Goal: Task Accomplishment & Management: Manage account settings

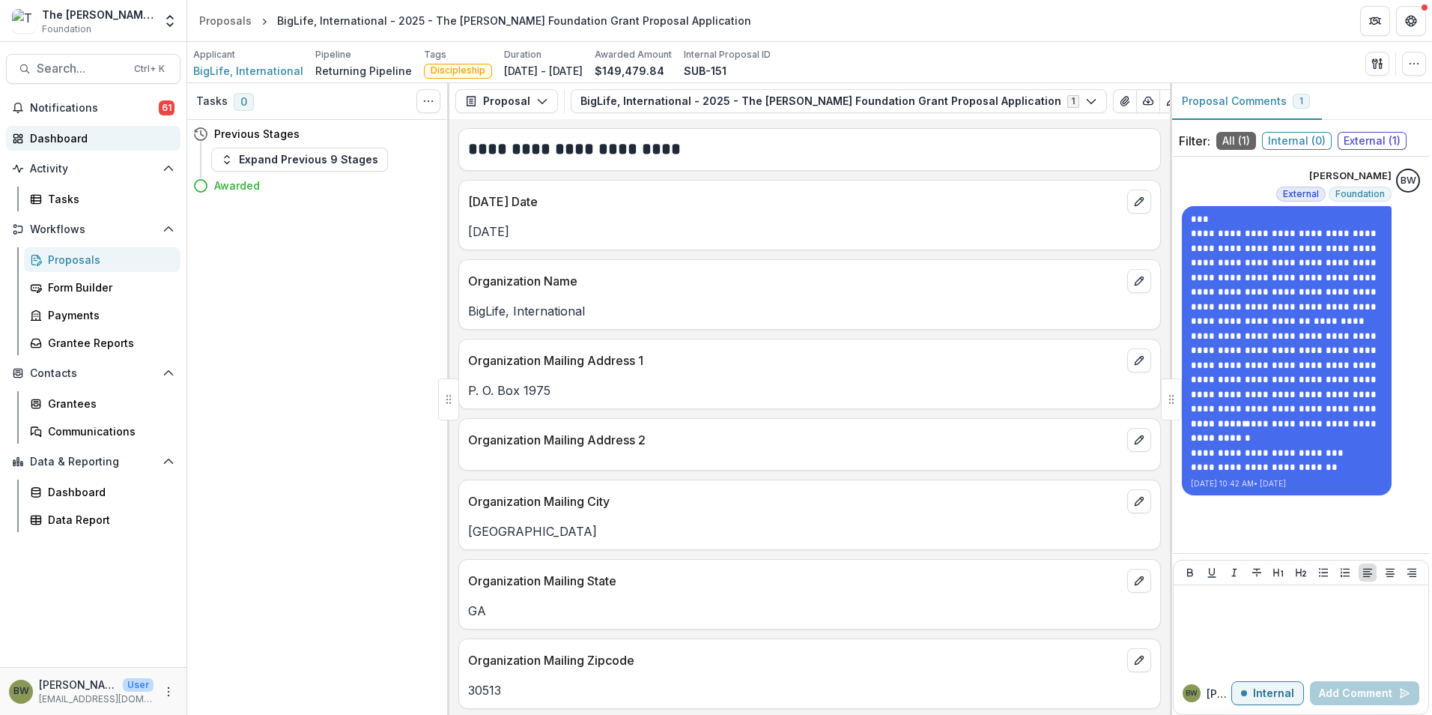
click at [70, 142] on div "Dashboard" at bounding box center [99, 138] width 139 height 16
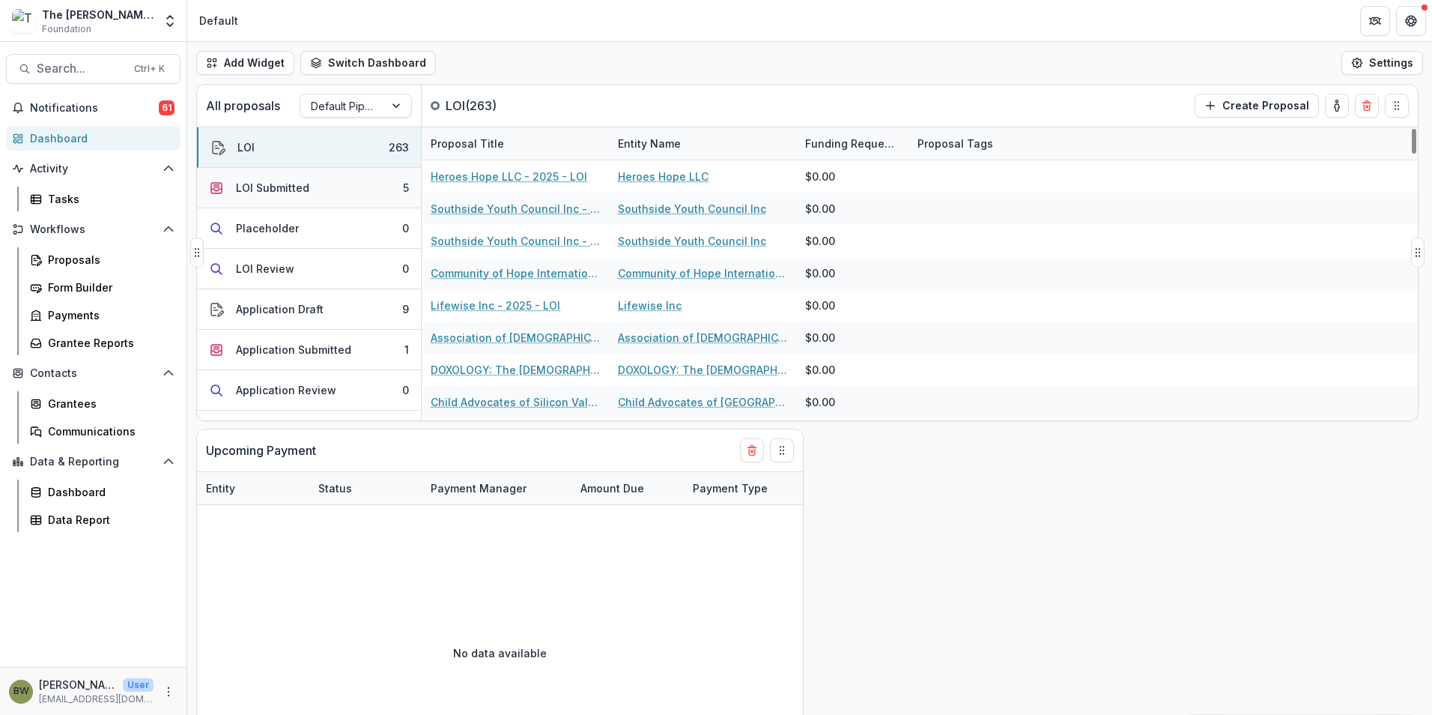
click at [242, 188] on div "LOI Submitted" at bounding box center [272, 188] width 73 height 16
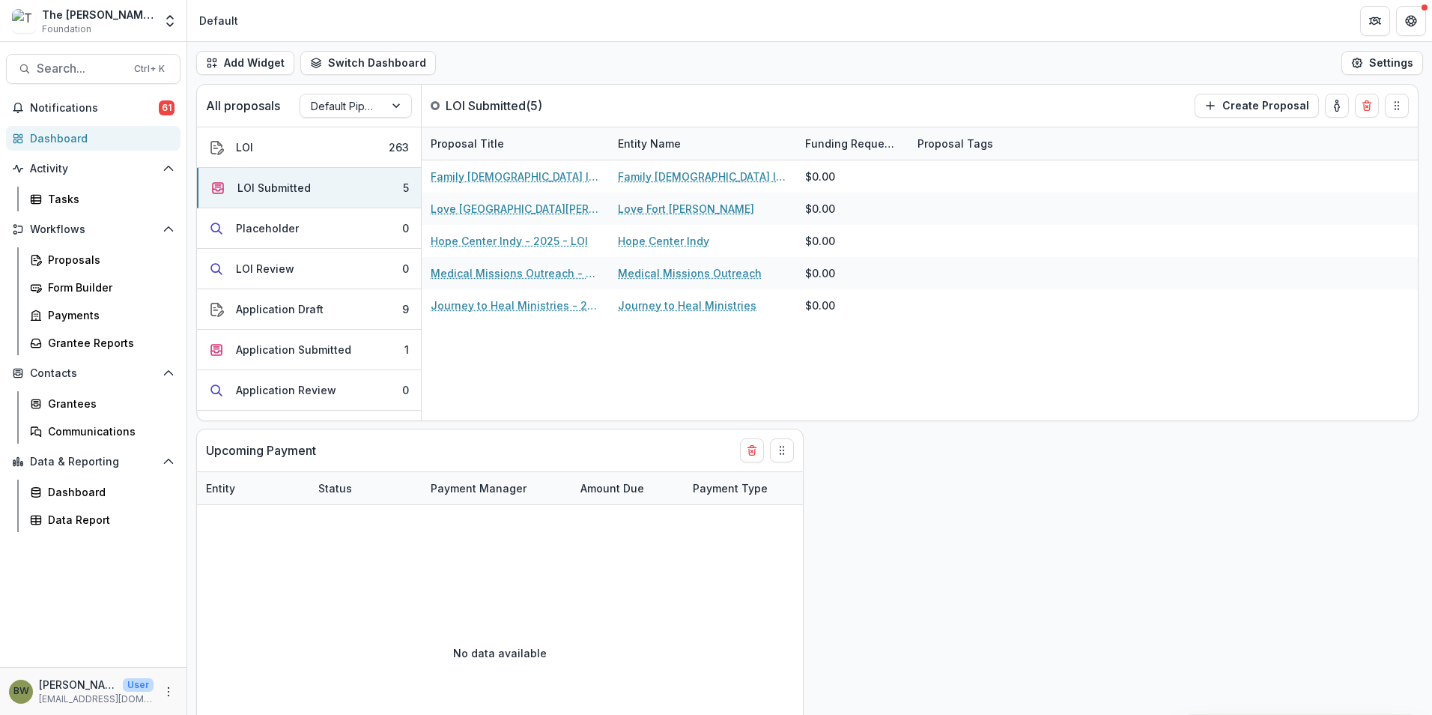
click at [63, 130] on link "Dashboard" at bounding box center [93, 138] width 175 height 25
click at [68, 138] on div "Dashboard" at bounding box center [99, 138] width 139 height 16
click at [1369, 68] on button "Settings" at bounding box center [1383, 63] width 82 height 24
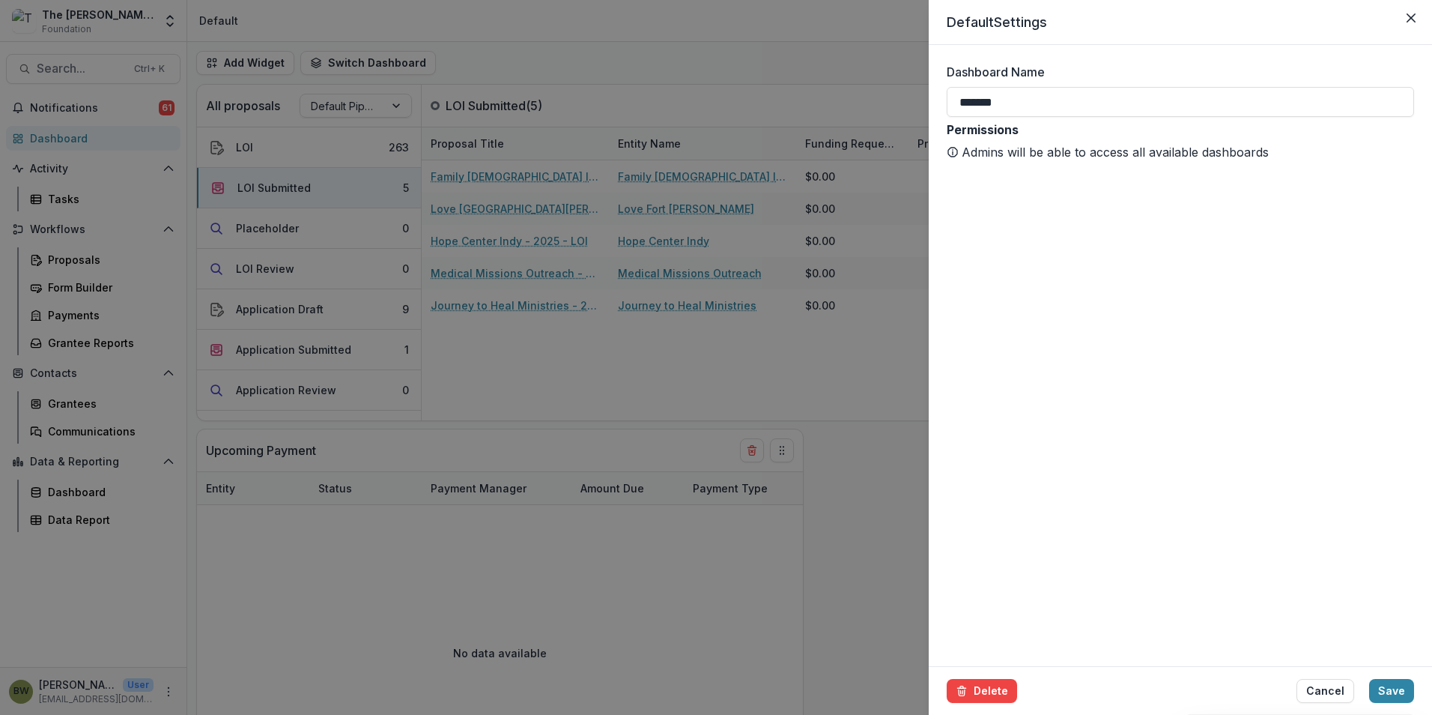
click at [858, 29] on div "Default Settings Dashboard Name ******* Permissions Admins will be able to acce…" at bounding box center [716, 357] width 1432 height 715
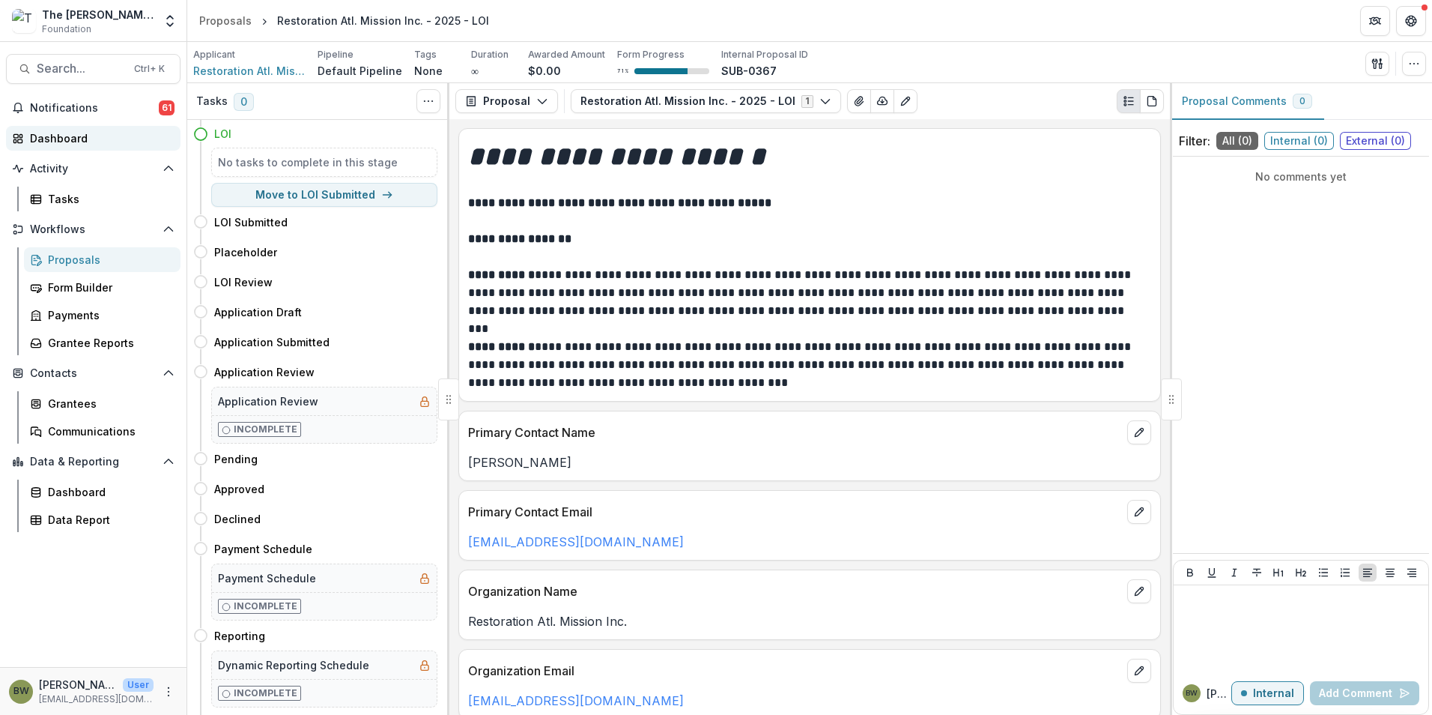
click at [52, 135] on div "Dashboard" at bounding box center [99, 138] width 139 height 16
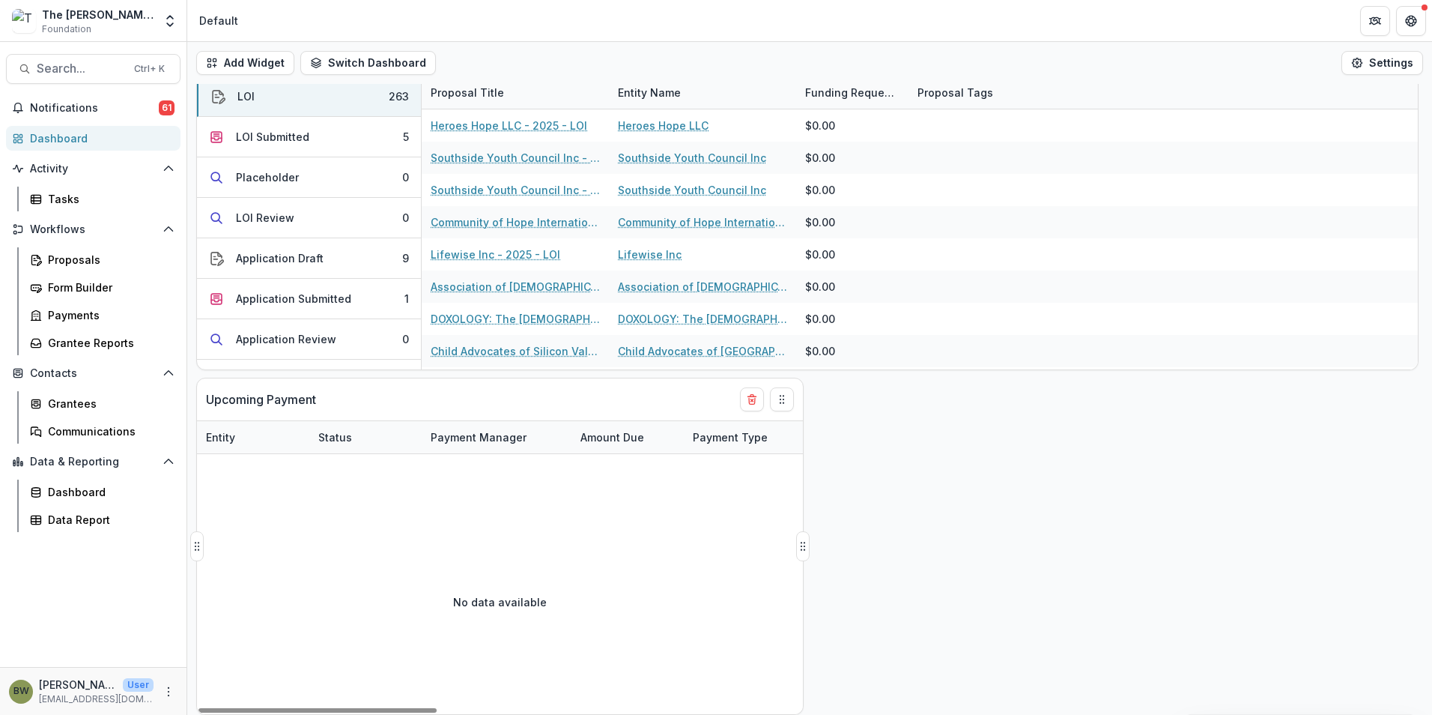
drag, startPoint x: 407, startPoint y: 708, endPoint x: 342, endPoint y: 677, distance: 72.0
click at [325, 708] on div at bounding box center [317, 710] width 238 height 4
click at [787, 401] on button "Drag" at bounding box center [781, 399] width 24 height 24
click at [757, 401] on icon "Delete card" at bounding box center [752, 399] width 12 height 12
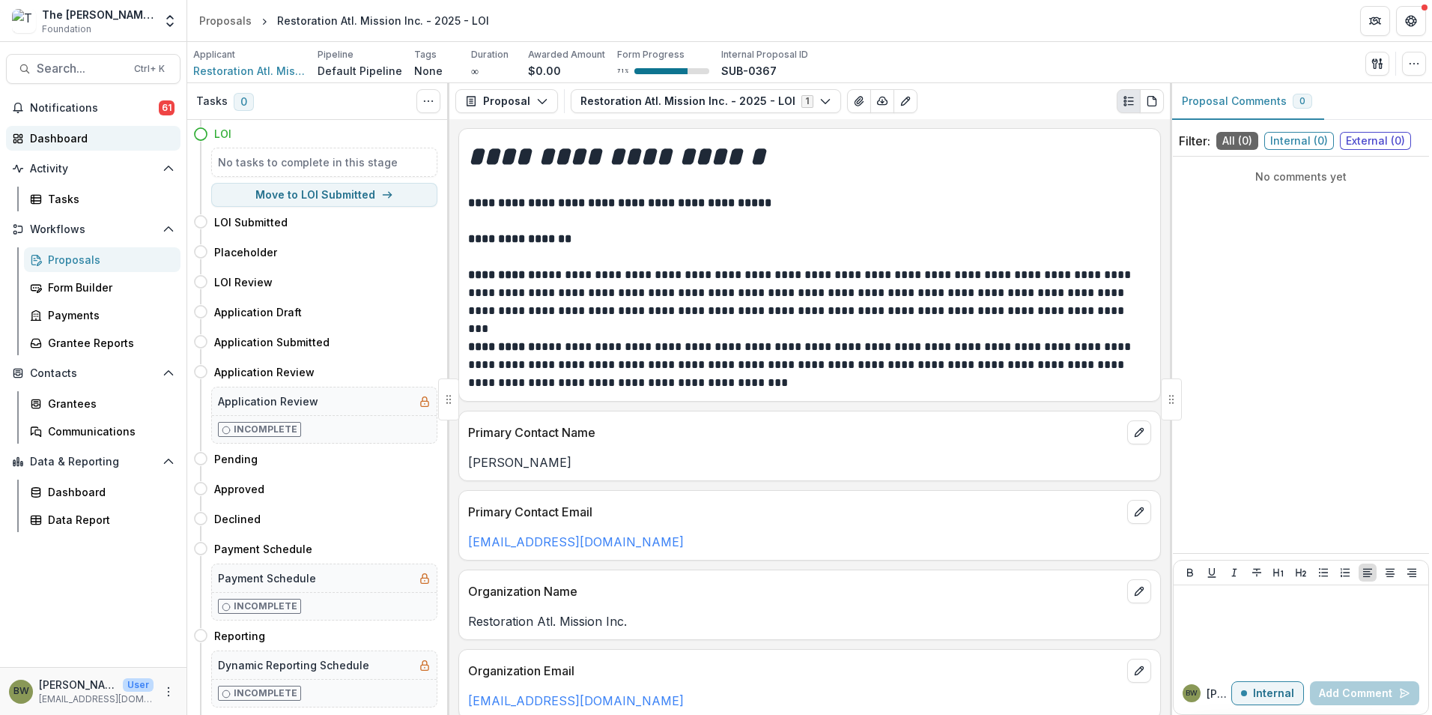
click at [43, 130] on link "Dashboard" at bounding box center [93, 138] width 175 height 25
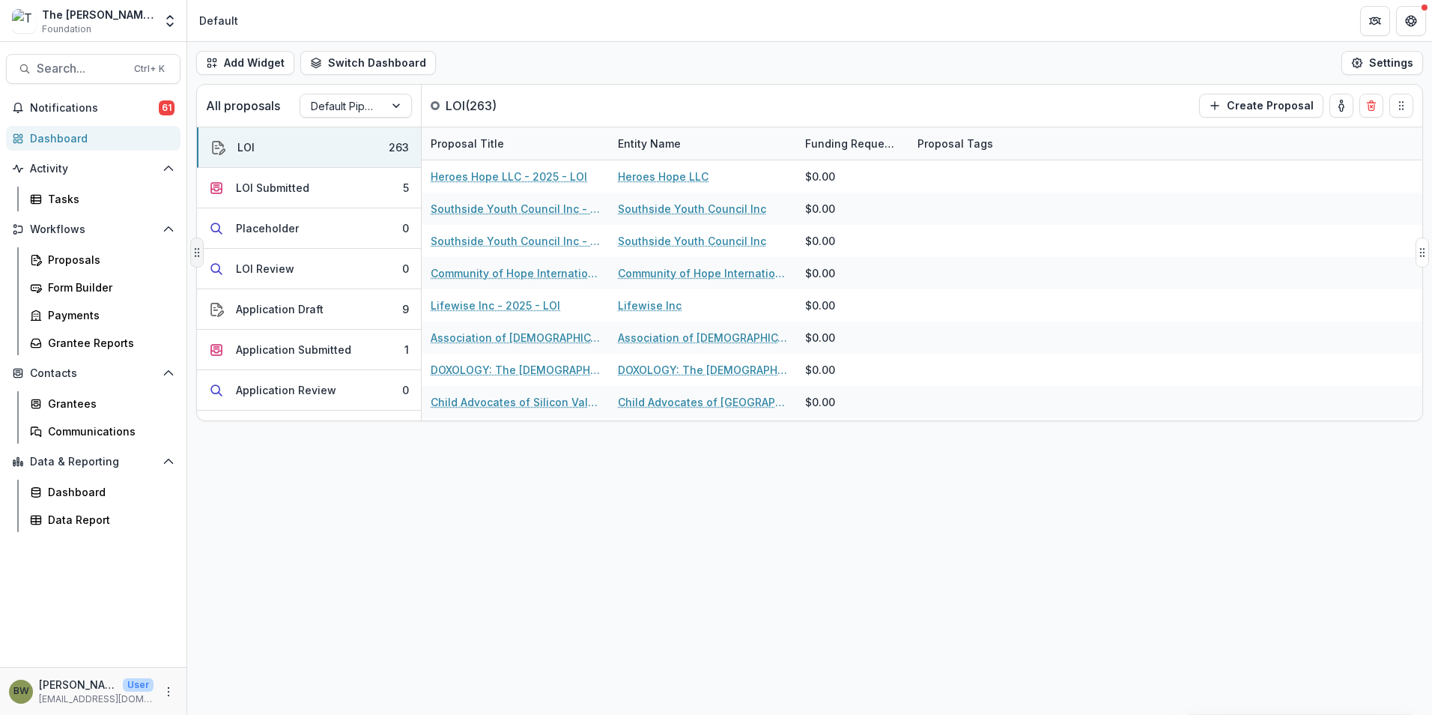
click at [198, 256] on circle "Drag" at bounding box center [198, 255] width 1 height 1
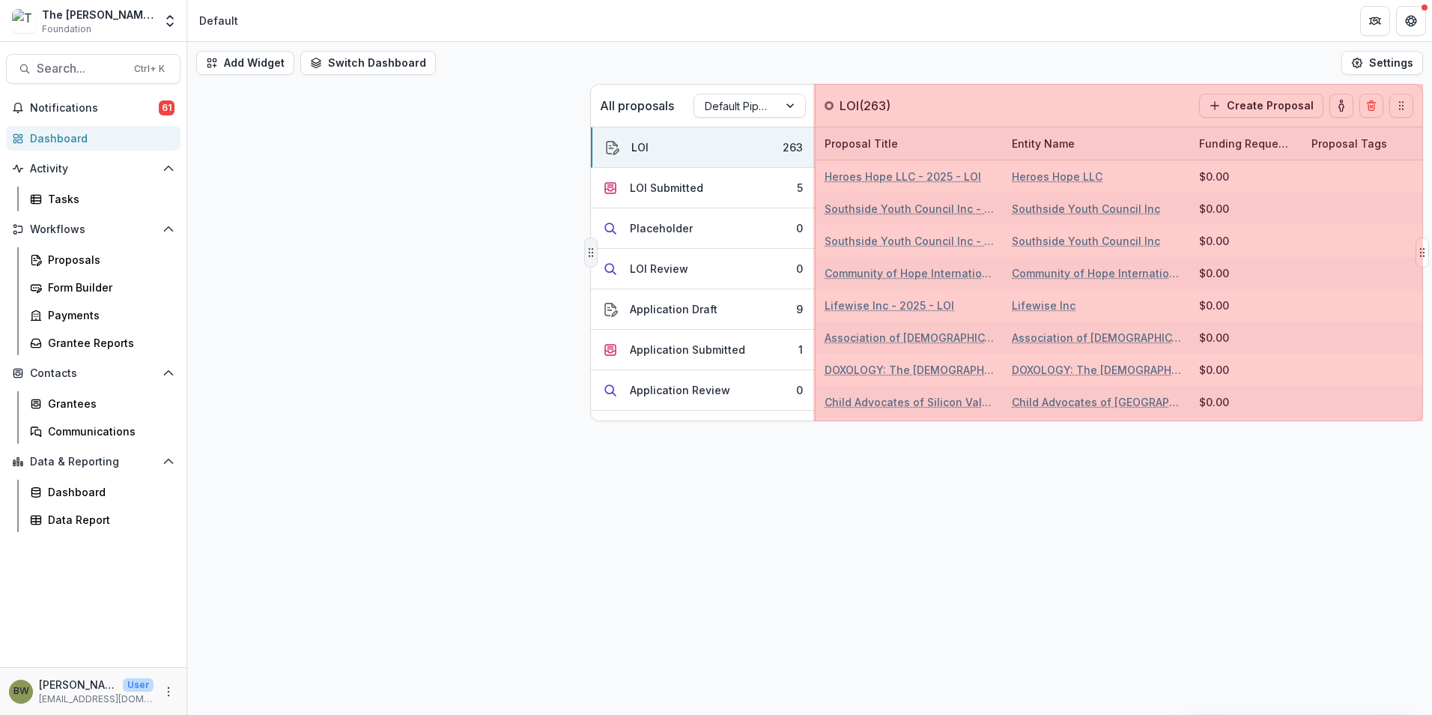
drag, startPoint x: 198, startPoint y: 256, endPoint x: 592, endPoint y: 264, distance: 394.1
click at [592, 264] on button "Drag" at bounding box center [590, 252] width 13 height 30
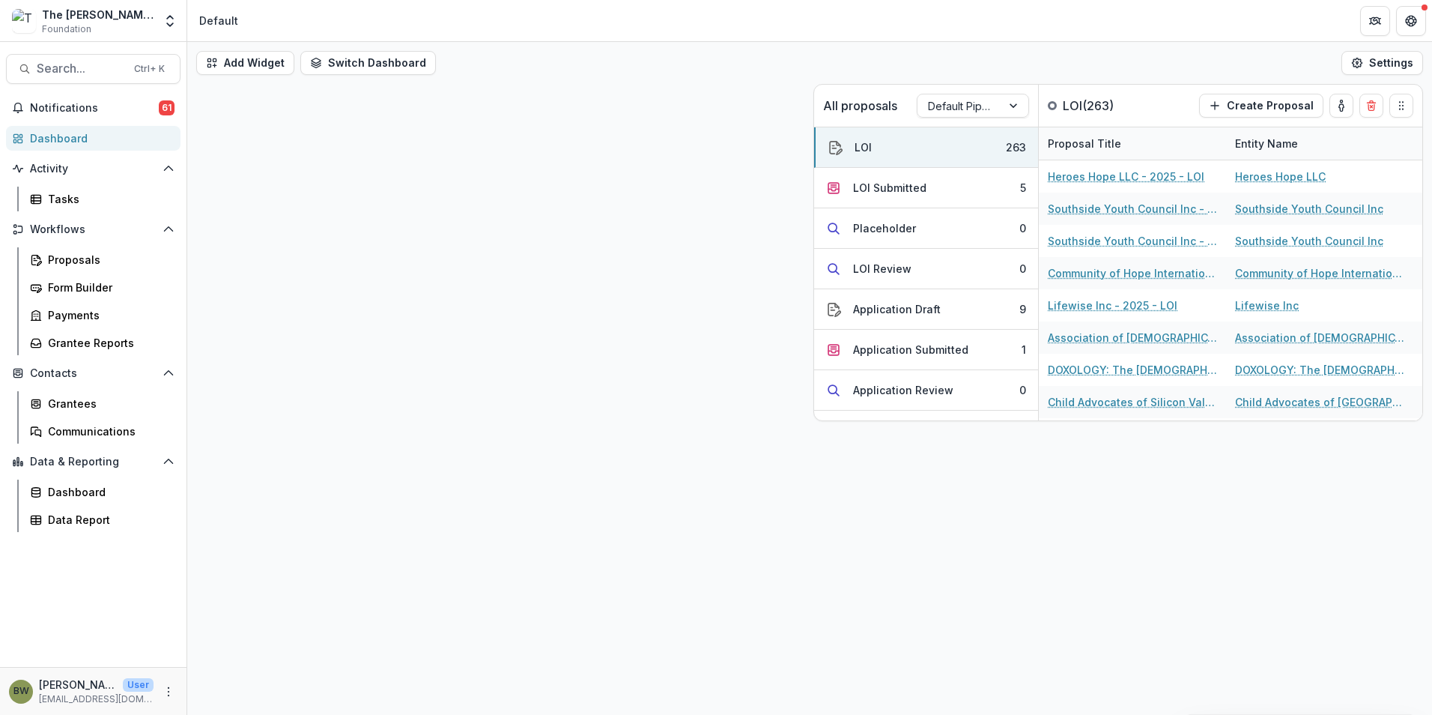
click at [299, 228] on div "All proposals Default Pipeline LOI ( 263 ) Create Proposal LOI 263 LOI Submitte…" at bounding box center [809, 252] width 1245 height 337
click at [381, 70] on button "Switch Dashboard" at bounding box center [368, 63] width 136 height 24
click at [261, 67] on button "Add Widget" at bounding box center [245, 63] width 98 height 24
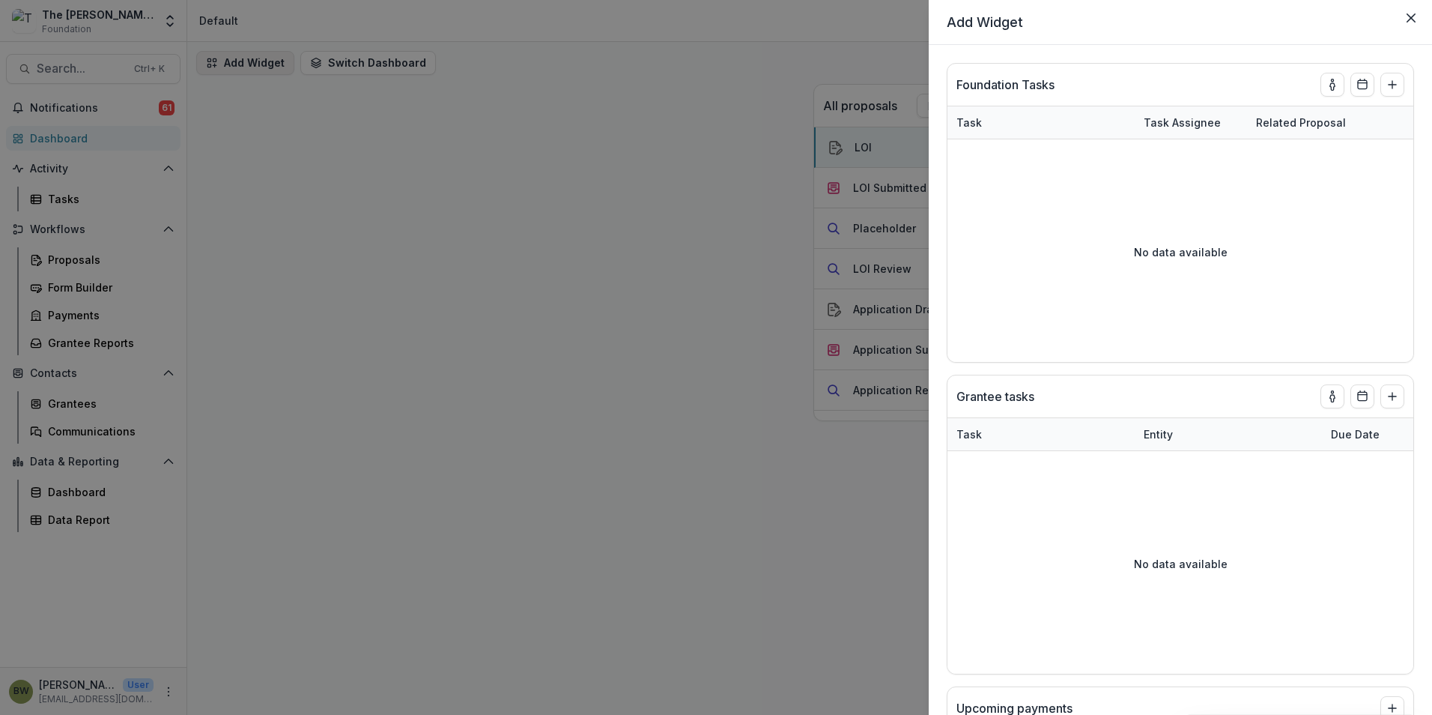
click at [261, 67] on div "Add Widget Foundation Tasks Task Task Assignee Related Proposal Due Date No dat…" at bounding box center [716, 357] width 1432 height 715
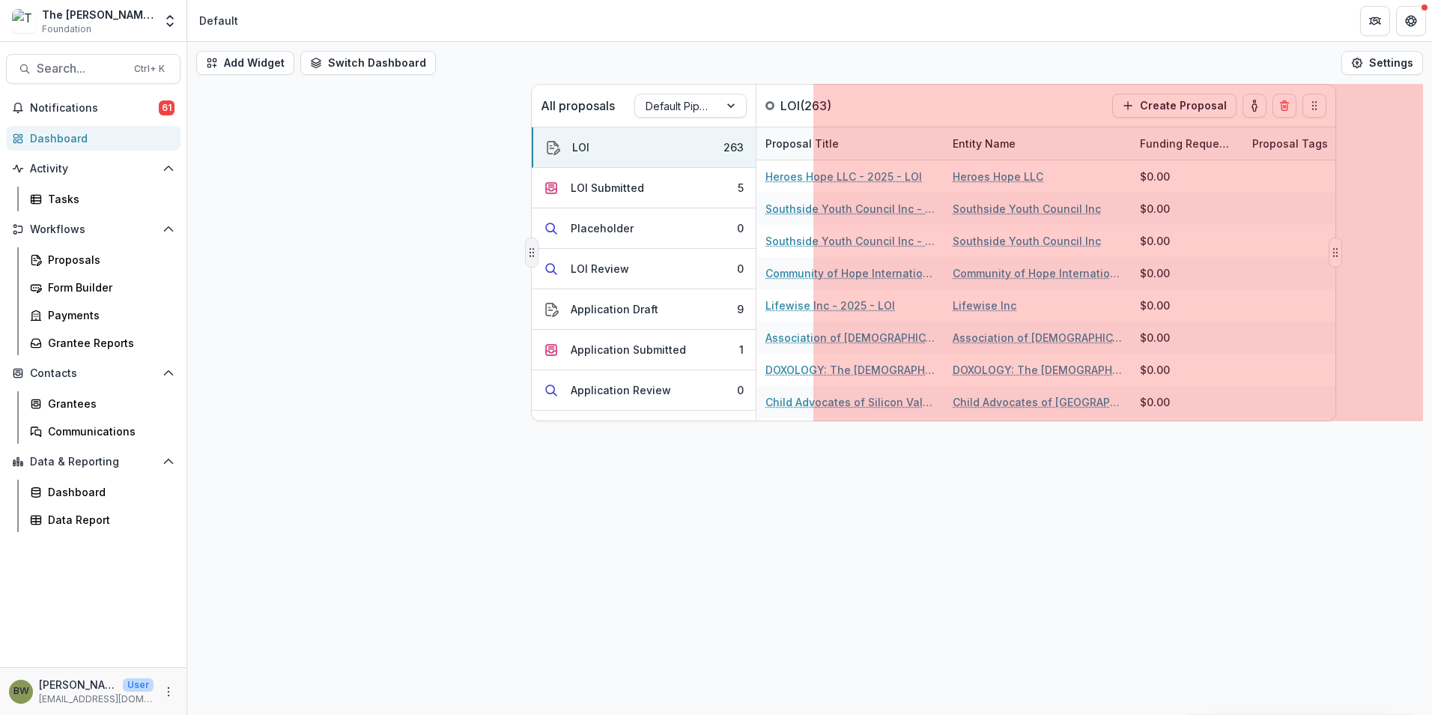
drag, startPoint x: 813, startPoint y: 258, endPoint x: 530, endPoint y: 241, distance: 282.9
click at [530, 241] on button "Drag" at bounding box center [531, 252] width 13 height 30
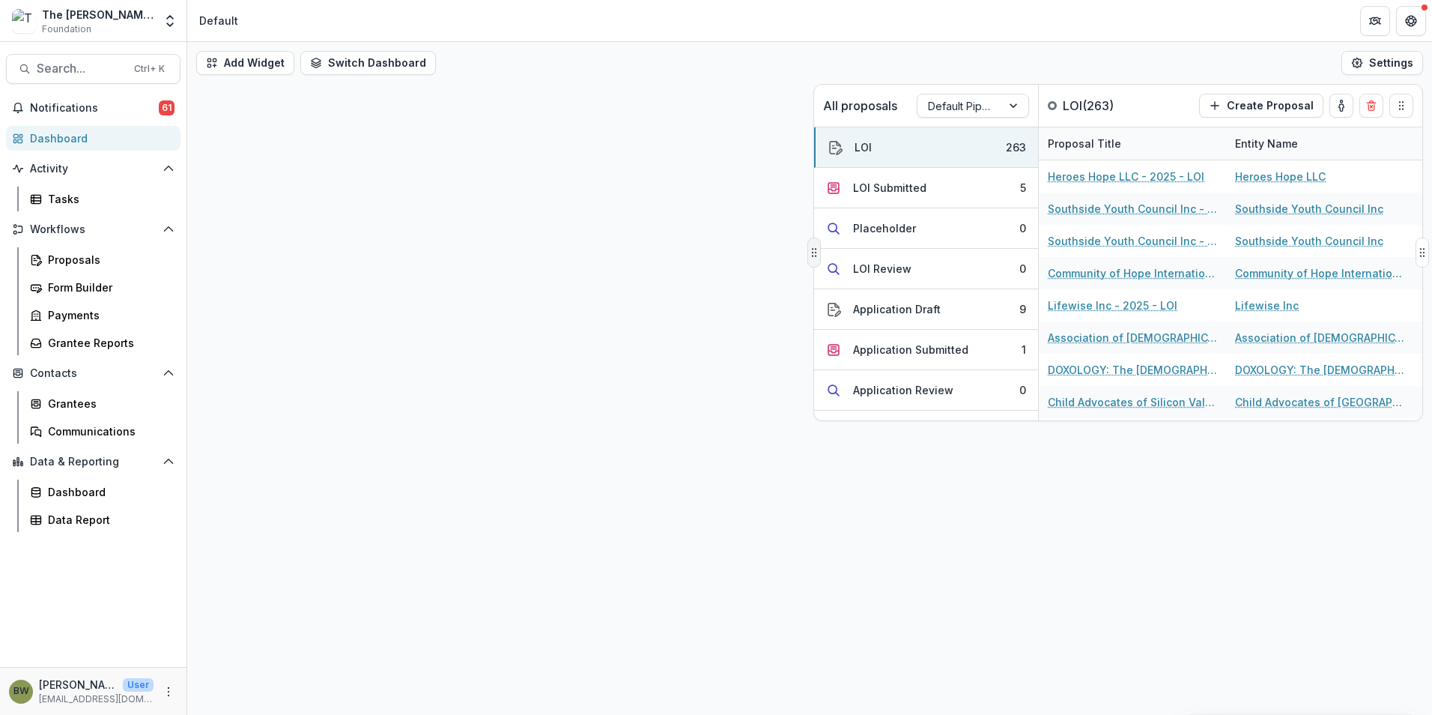
click at [813, 248] on button "Drag" at bounding box center [813, 252] width 13 height 30
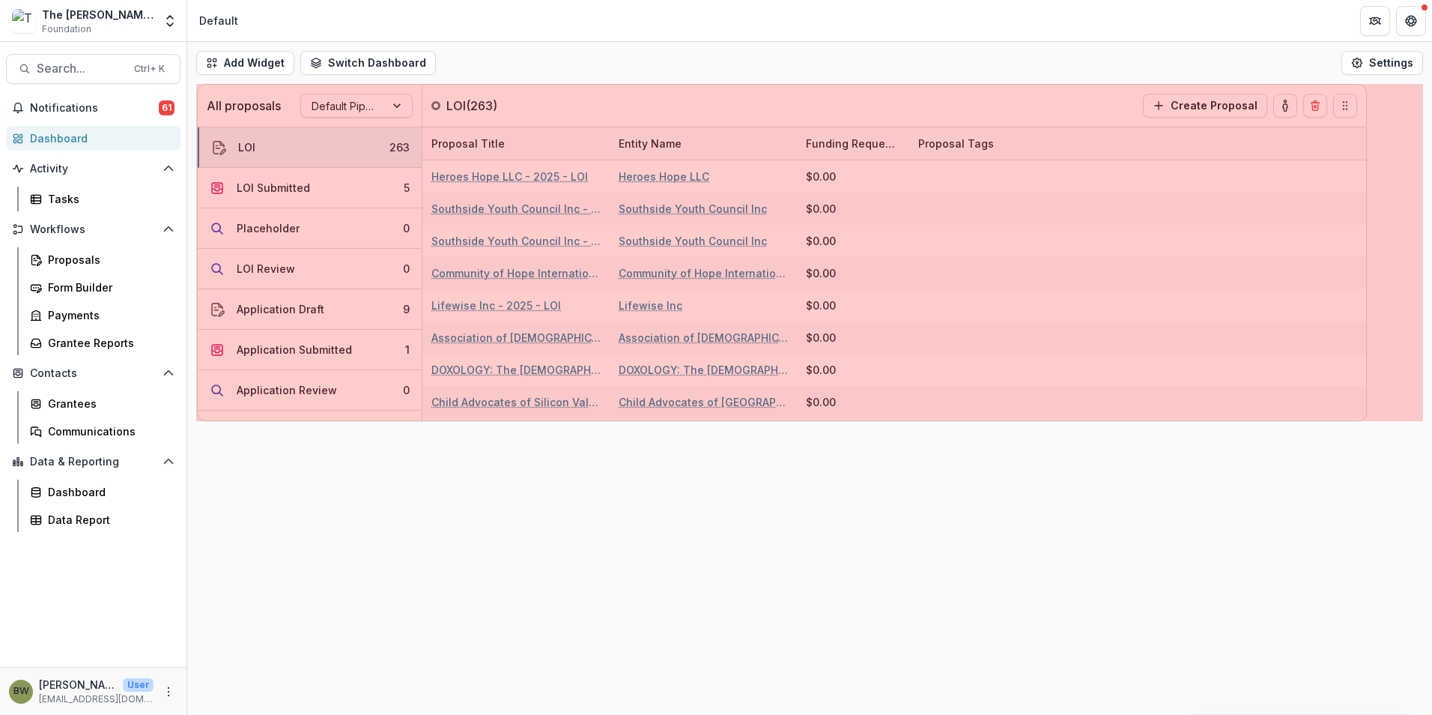
drag, startPoint x: 814, startPoint y: 254, endPoint x: 198, endPoint y: 234, distance: 616.8
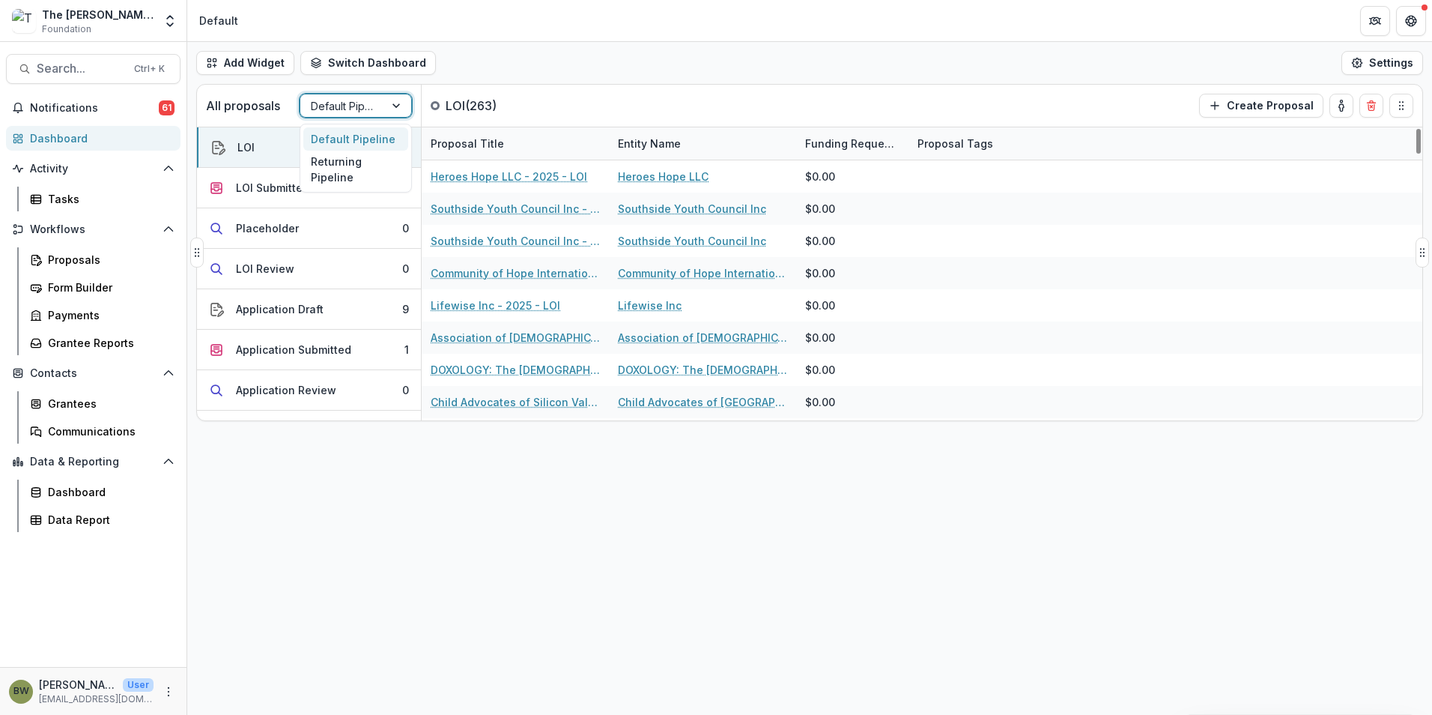
click at [356, 109] on div at bounding box center [342, 106] width 63 height 19
click at [356, 166] on div "Returning Pipeline" at bounding box center [355, 170] width 105 height 39
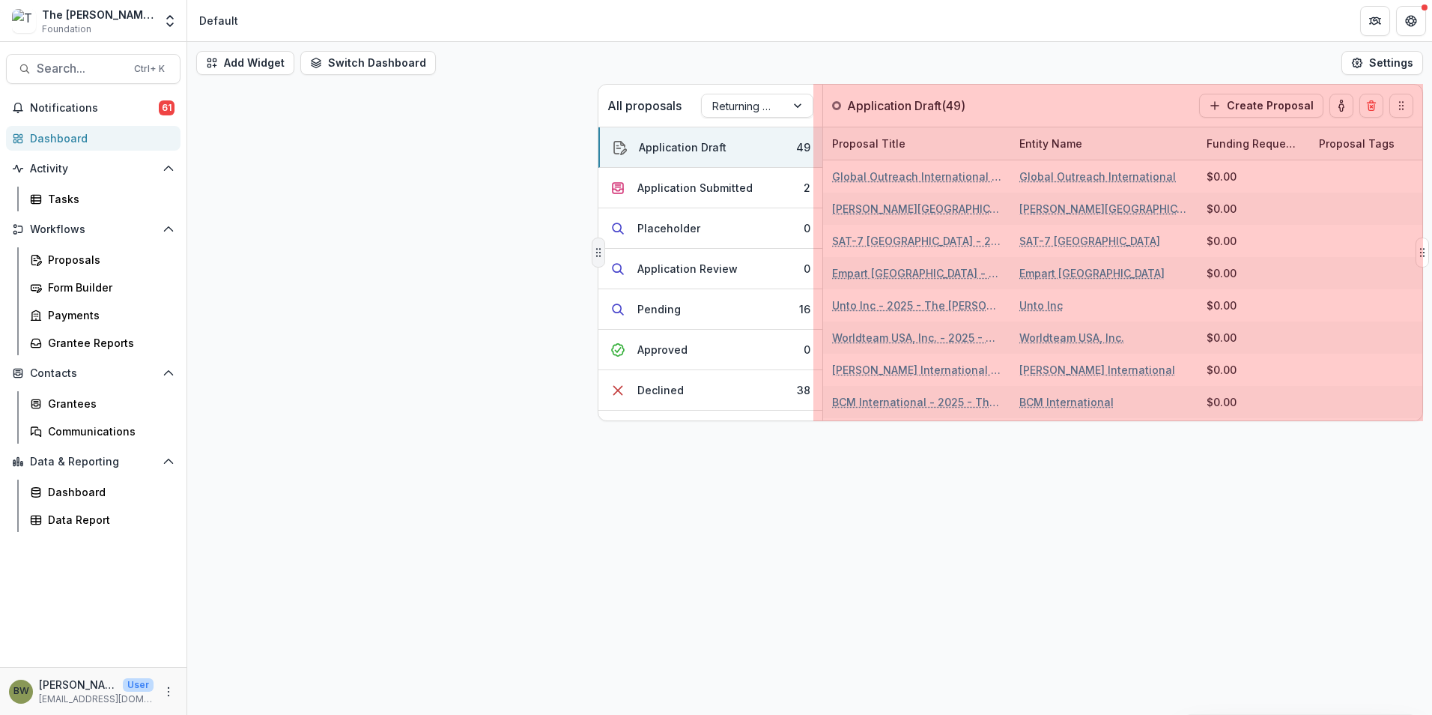
drag, startPoint x: 197, startPoint y: 258, endPoint x: 598, endPoint y: 264, distance: 401.5
click at [598, 264] on button "Drag" at bounding box center [598, 252] width 13 height 30
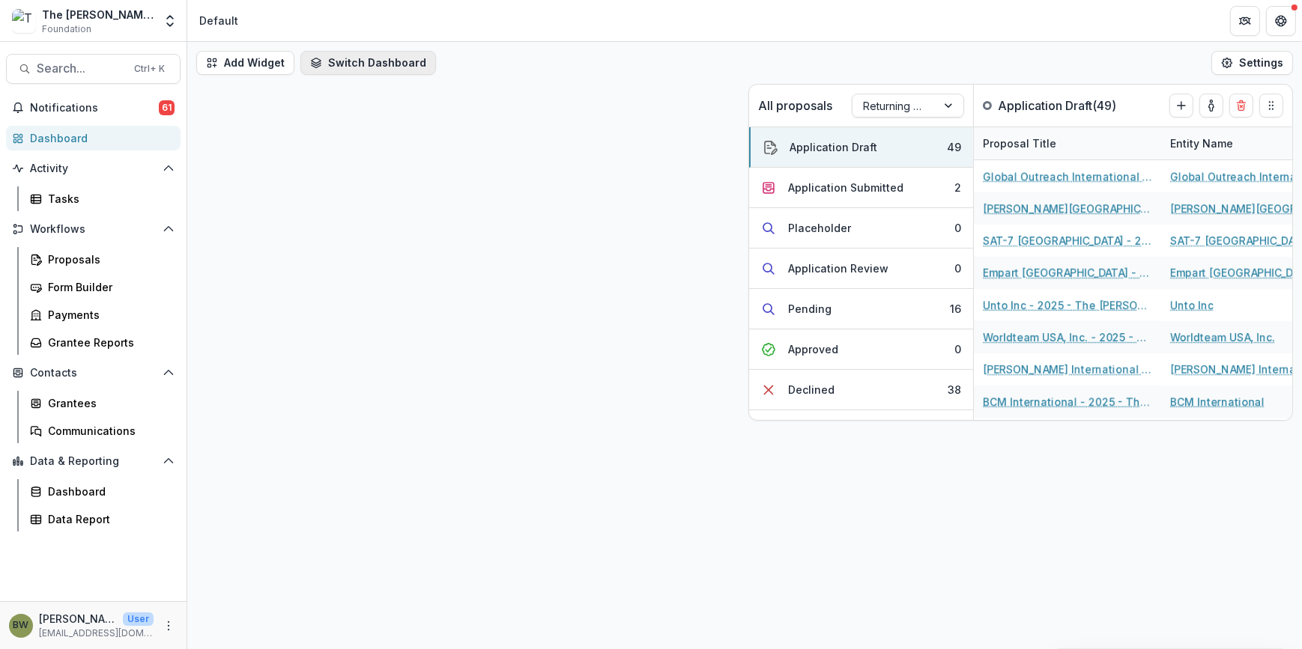
drag, startPoint x: 1398, startPoint y: 0, endPoint x: 330, endPoint y: 61, distance: 1069.2
click at [330, 61] on button "Switch Dashboard" at bounding box center [368, 63] width 136 height 24
drag, startPoint x: 922, startPoint y: 100, endPoint x: 924, endPoint y: 107, distance: 7.8
click at [924, 100] on div at bounding box center [894, 106] width 63 height 19
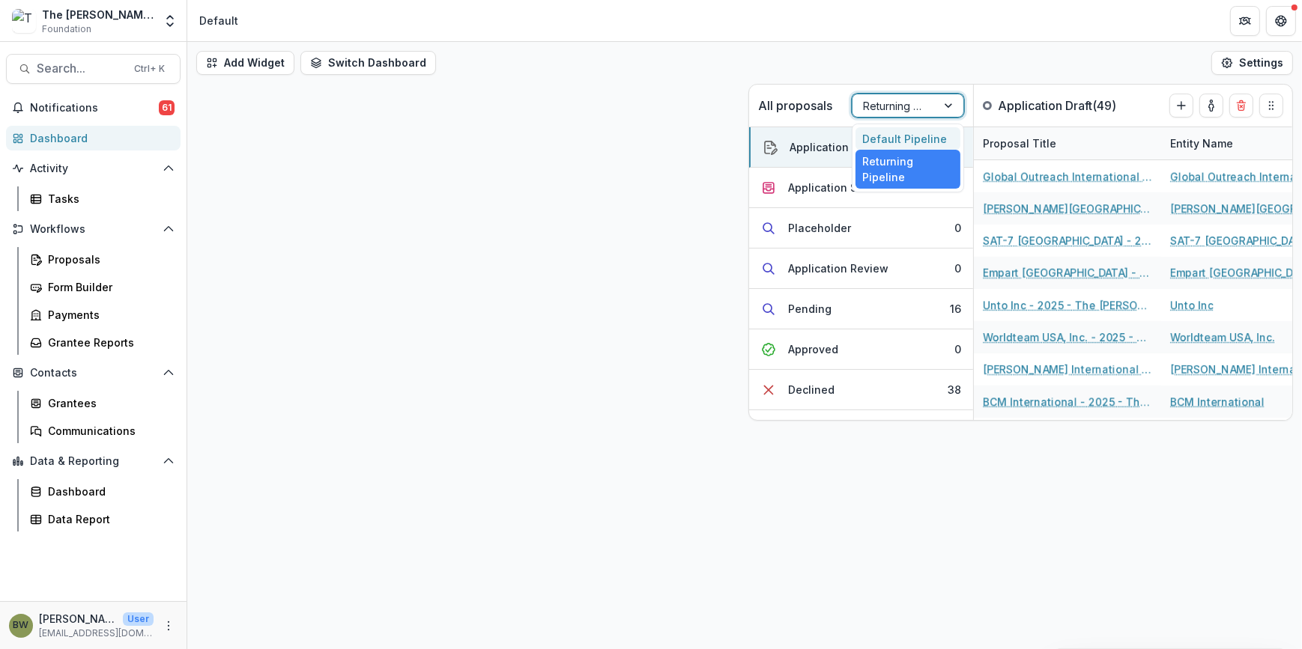
click at [918, 134] on div "Default Pipeline" at bounding box center [907, 138] width 105 height 23
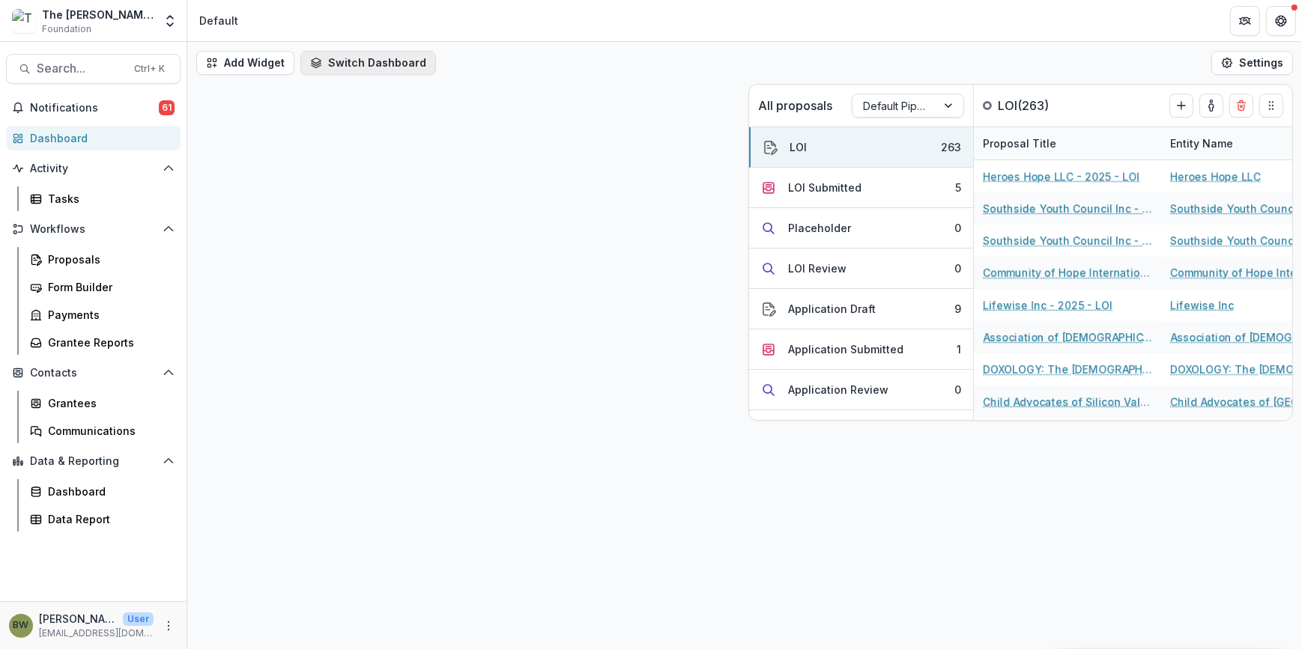
click at [392, 59] on button "Switch Dashboard" at bounding box center [368, 63] width 136 height 24
click at [382, 124] on button "New Dashboard" at bounding box center [383, 127] width 160 height 24
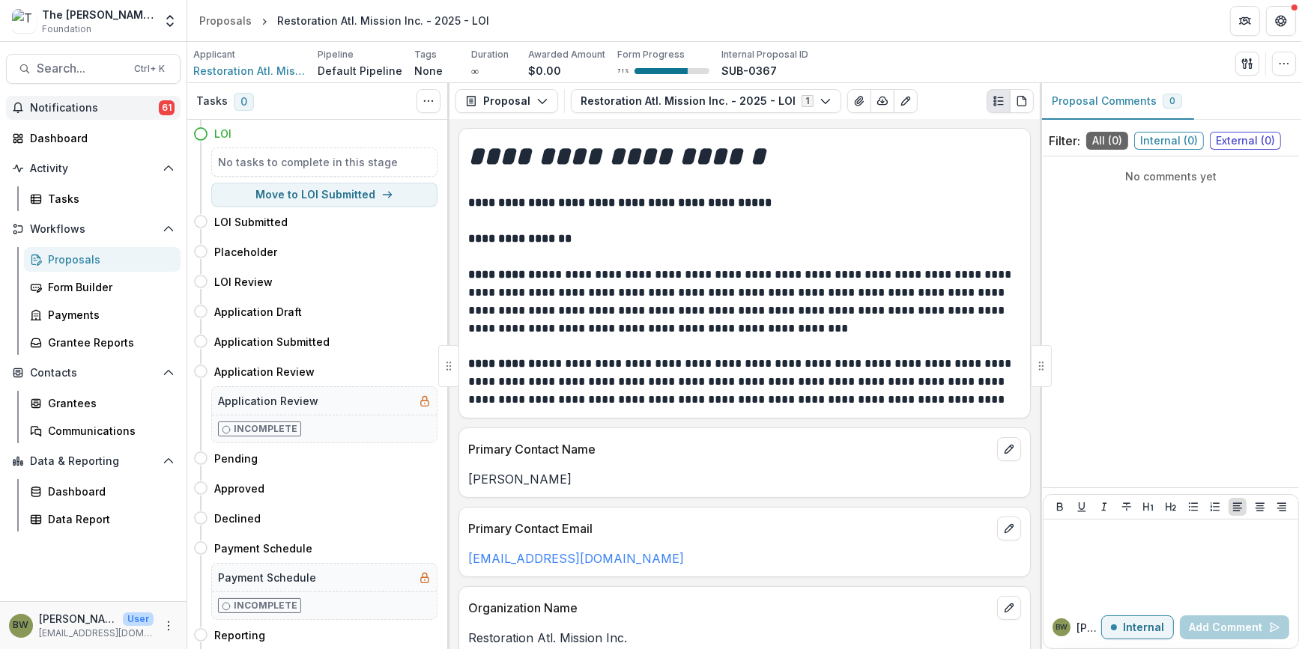
click at [67, 106] on span "Notifications" at bounding box center [94, 108] width 129 height 13
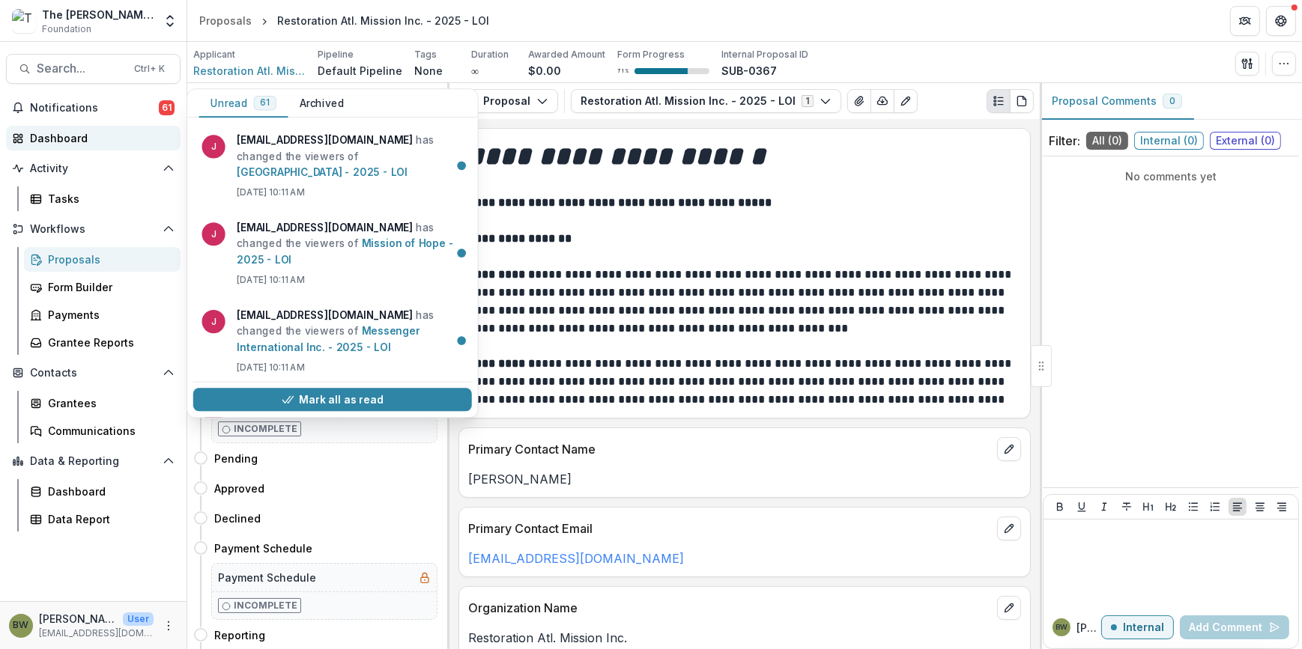
click at [67, 137] on div "Dashboard" at bounding box center [99, 138] width 139 height 16
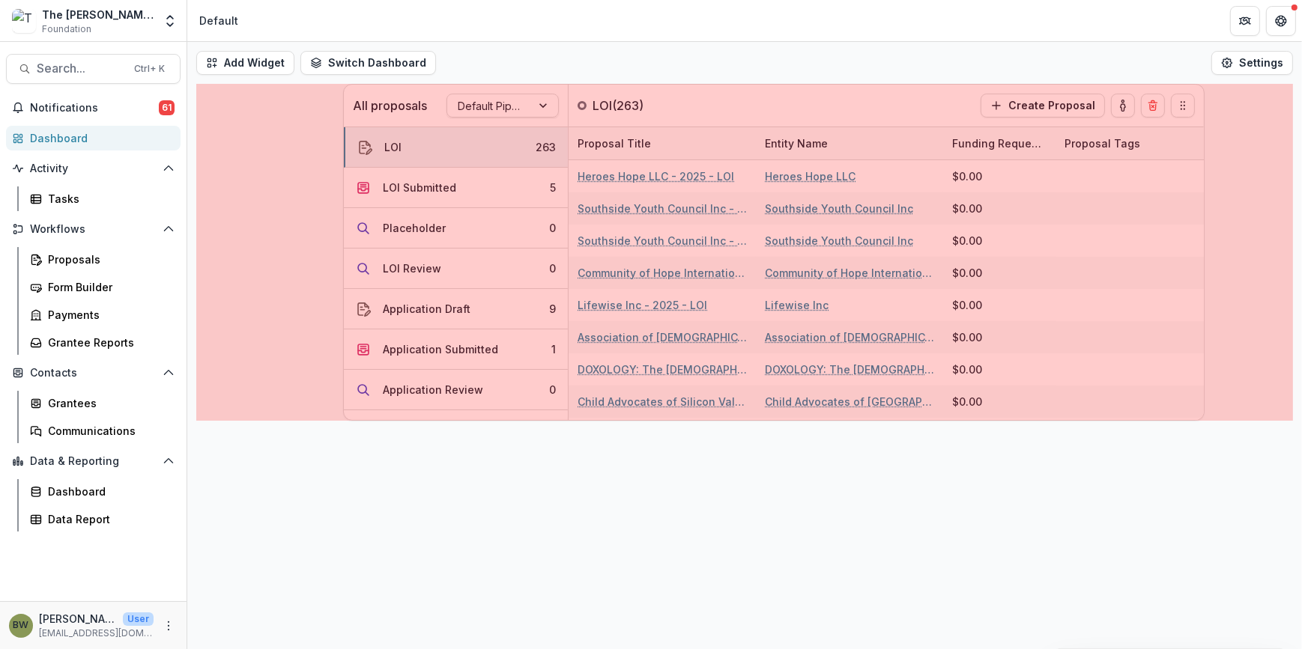
drag, startPoint x: 749, startPoint y: 253, endPoint x: 344, endPoint y: 193, distance: 409.7
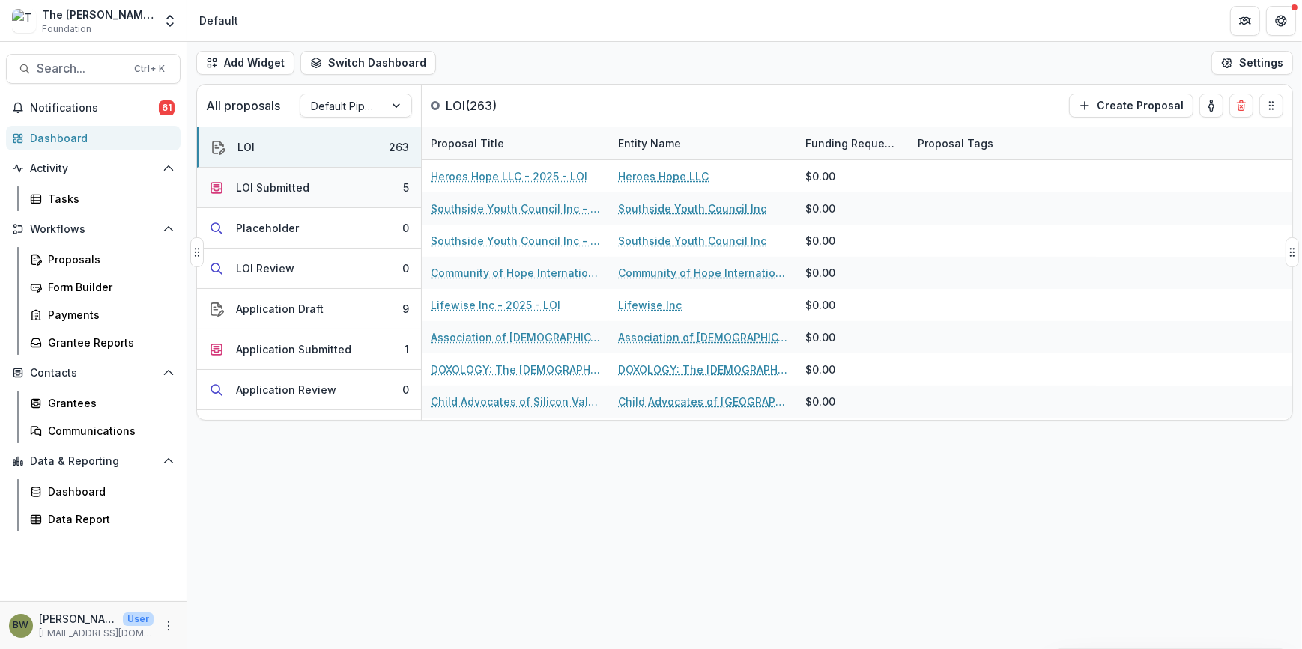
click at [282, 193] on div "LOI Submitted" at bounding box center [272, 188] width 73 height 16
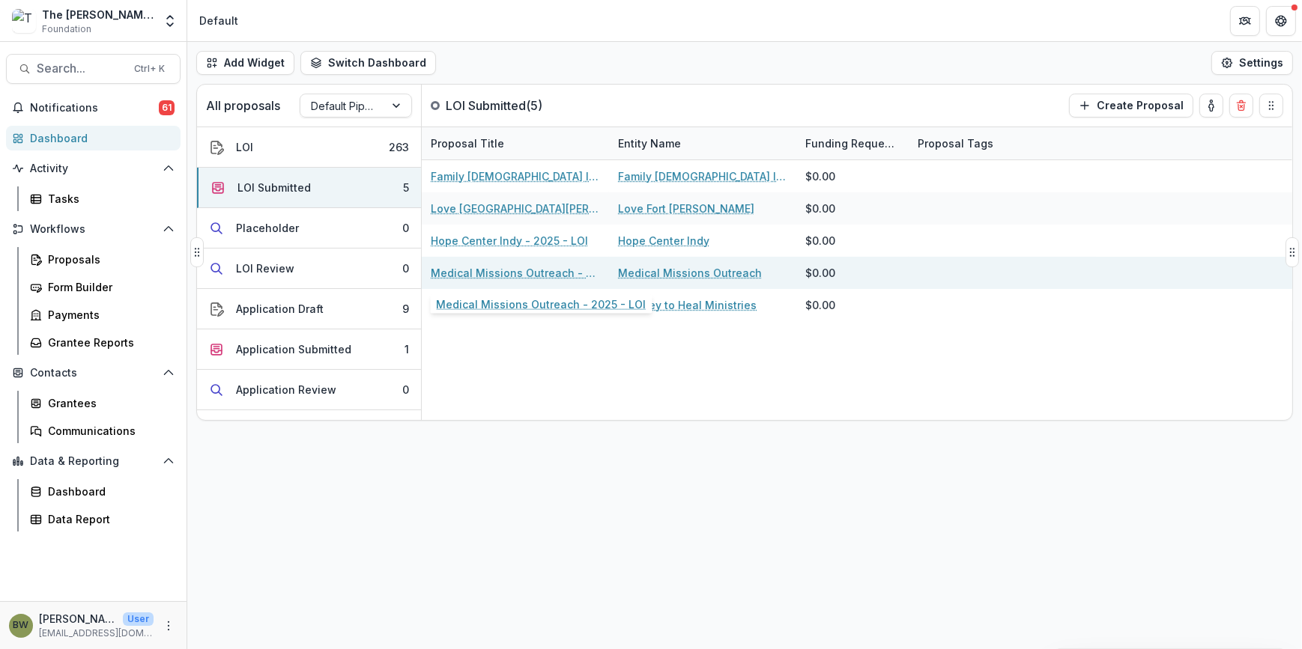
click at [483, 269] on link "Medical Missions Outreach - 2025 - LOI" at bounding box center [515, 273] width 169 height 16
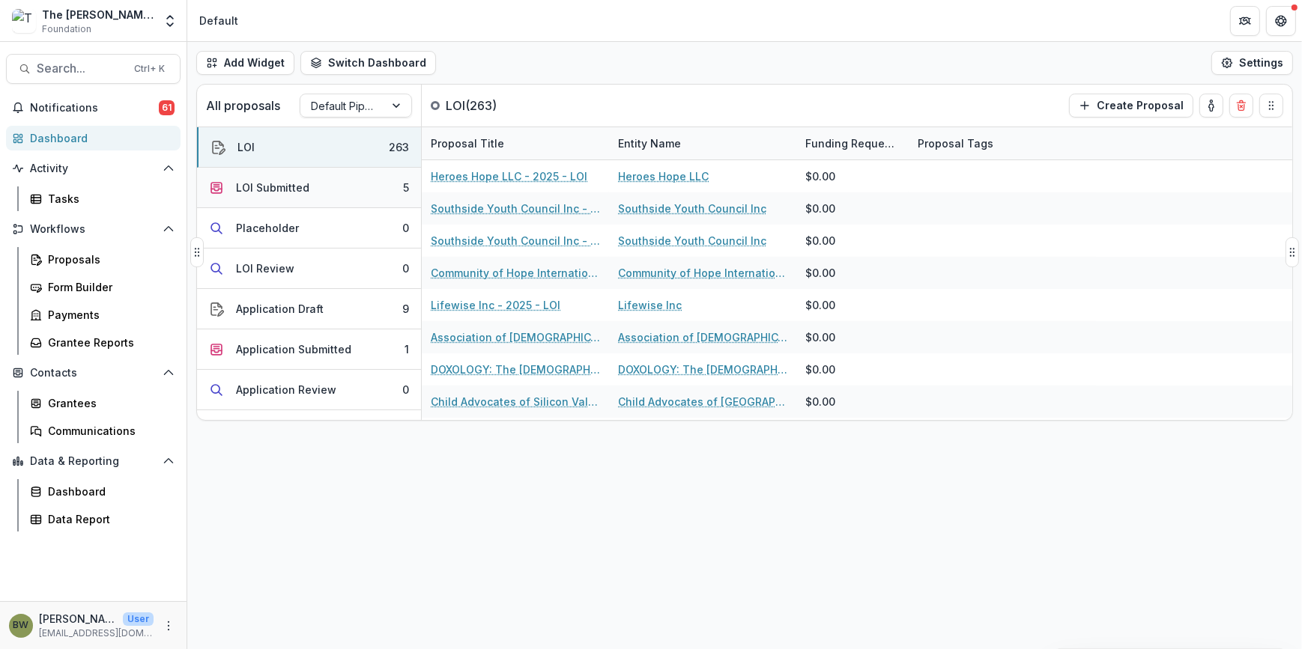
click at [261, 175] on button "LOI Submitted 5" at bounding box center [309, 188] width 224 height 40
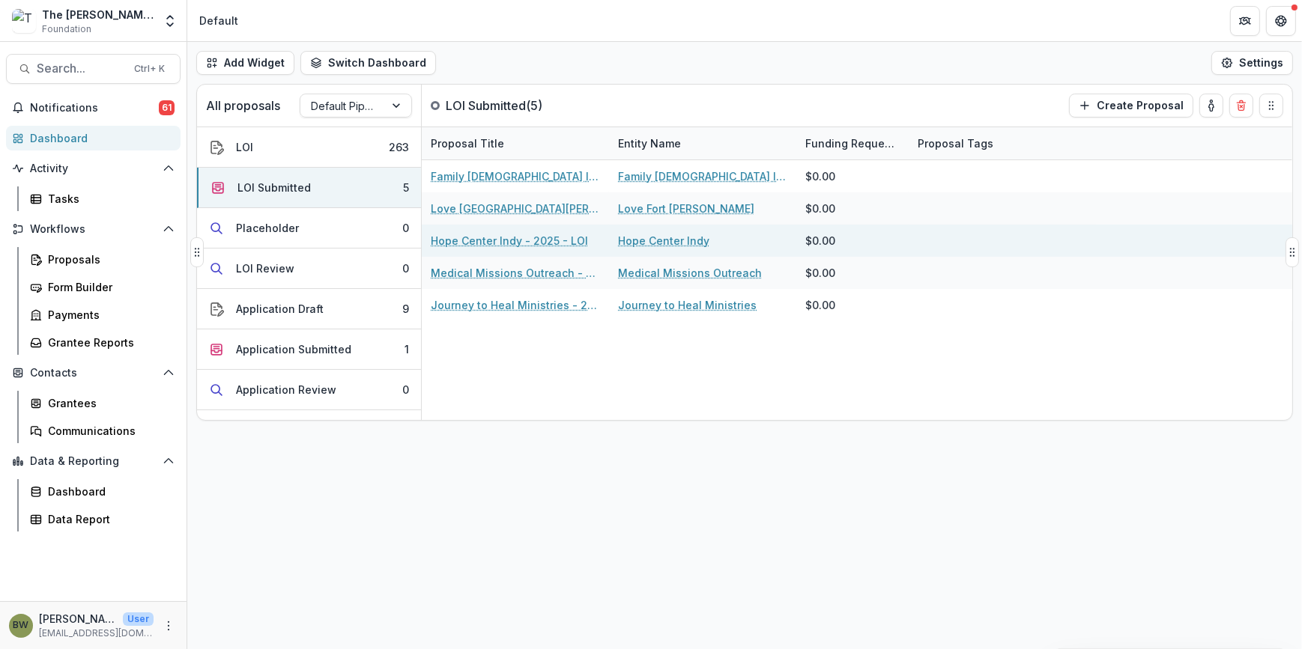
click at [461, 246] on link "Hope Center Indy - 2025 - LOI" at bounding box center [509, 241] width 157 height 16
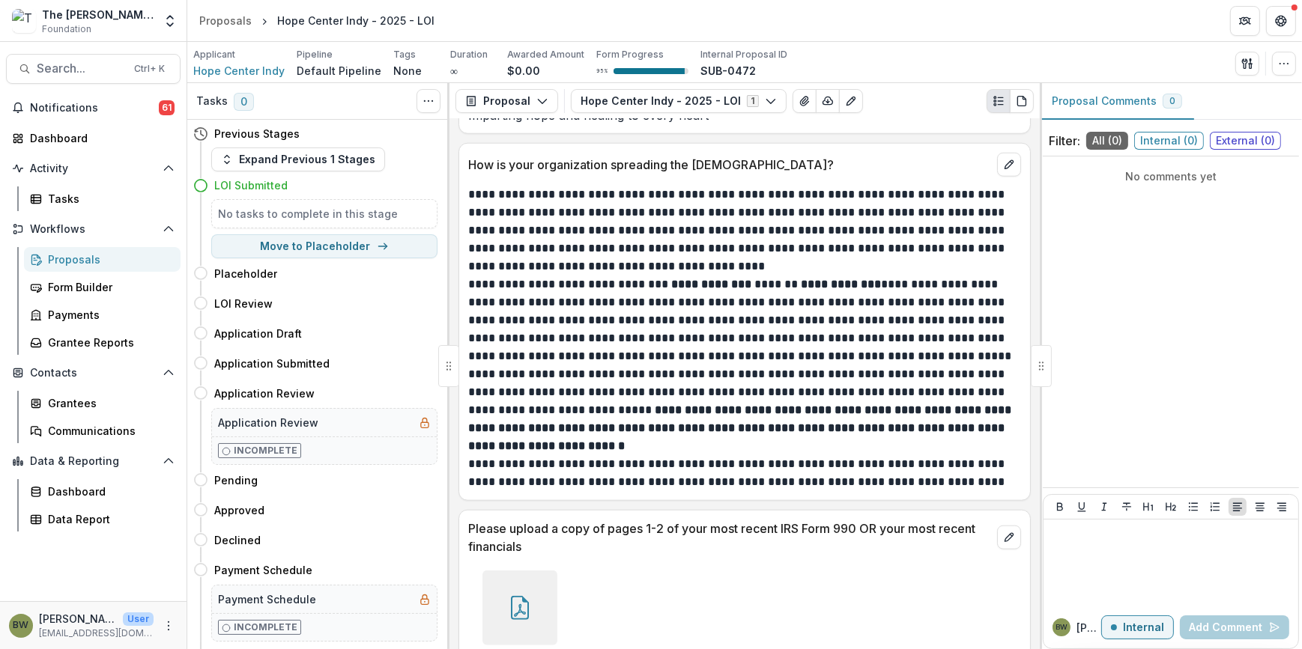
scroll to position [2157, 0]
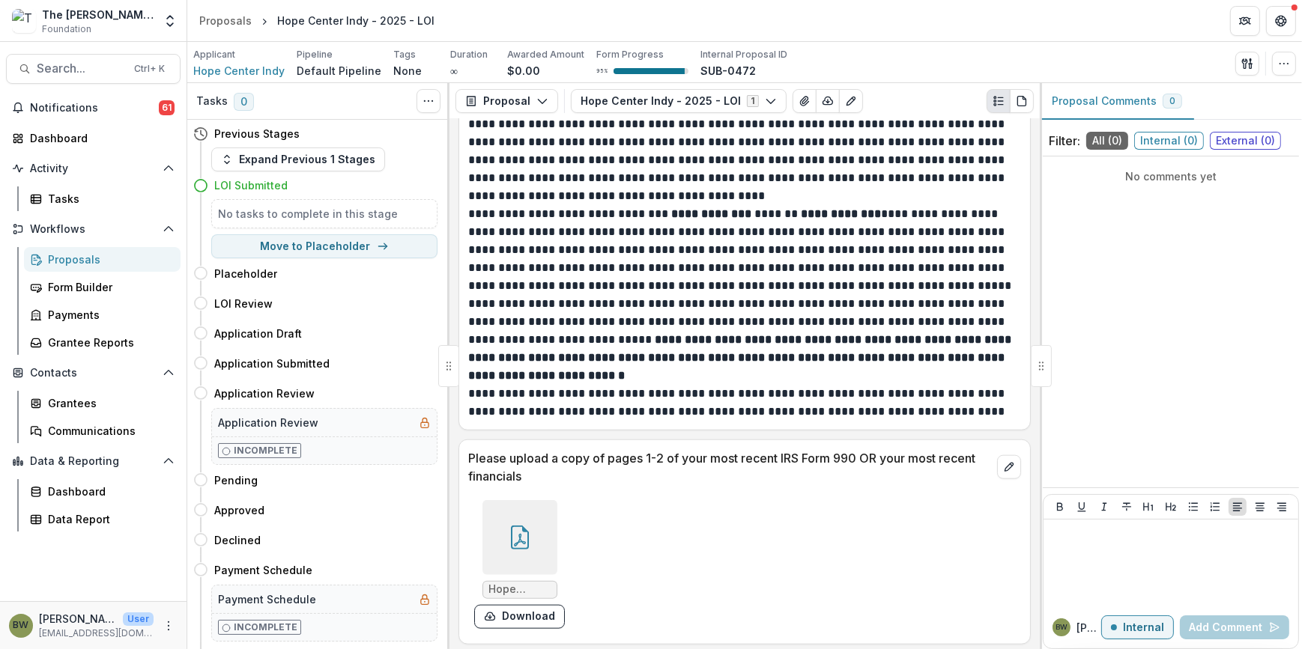
click at [528, 539] on icon at bounding box center [520, 538] width 24 height 24
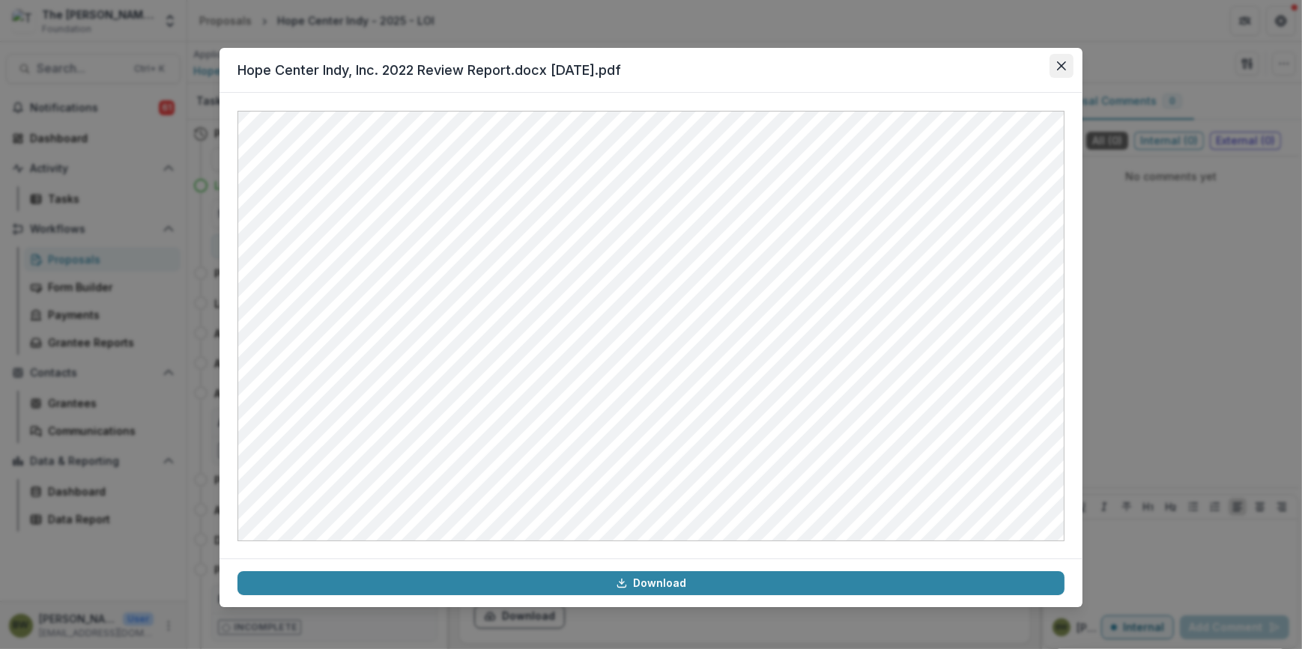
click at [1060, 68] on icon "Close" at bounding box center [1061, 65] width 9 height 9
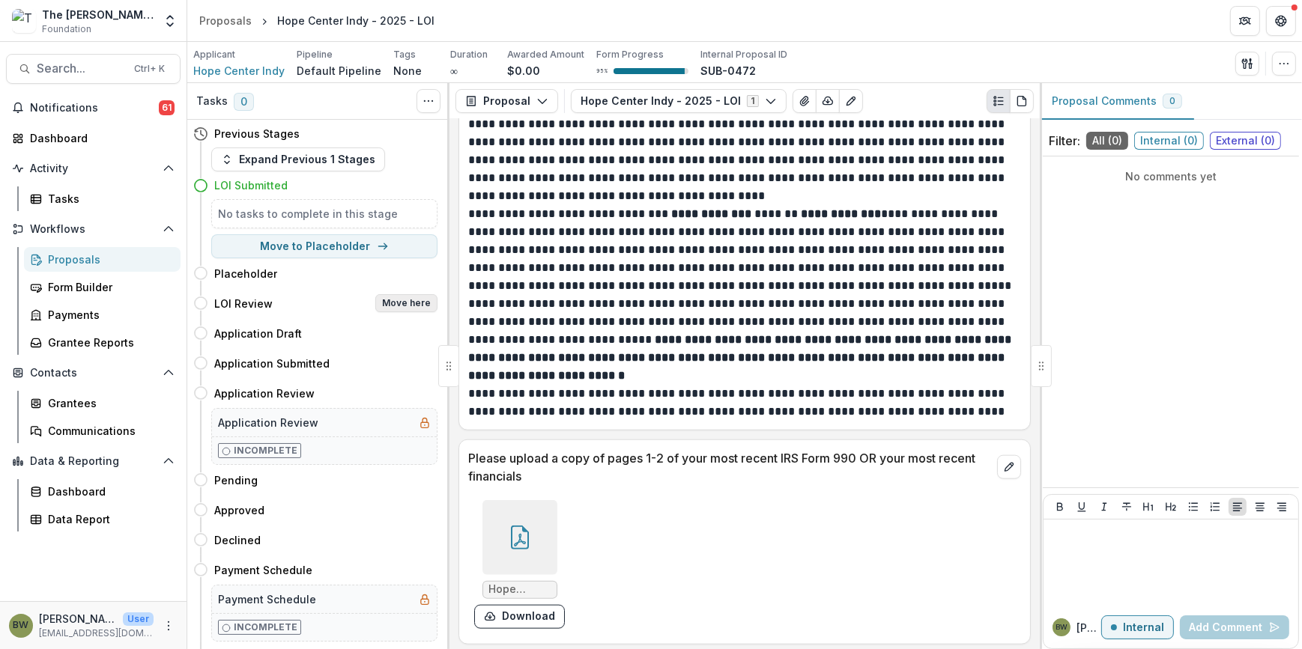
click at [393, 305] on button "Move here" at bounding box center [406, 303] width 62 height 18
select select "**********"
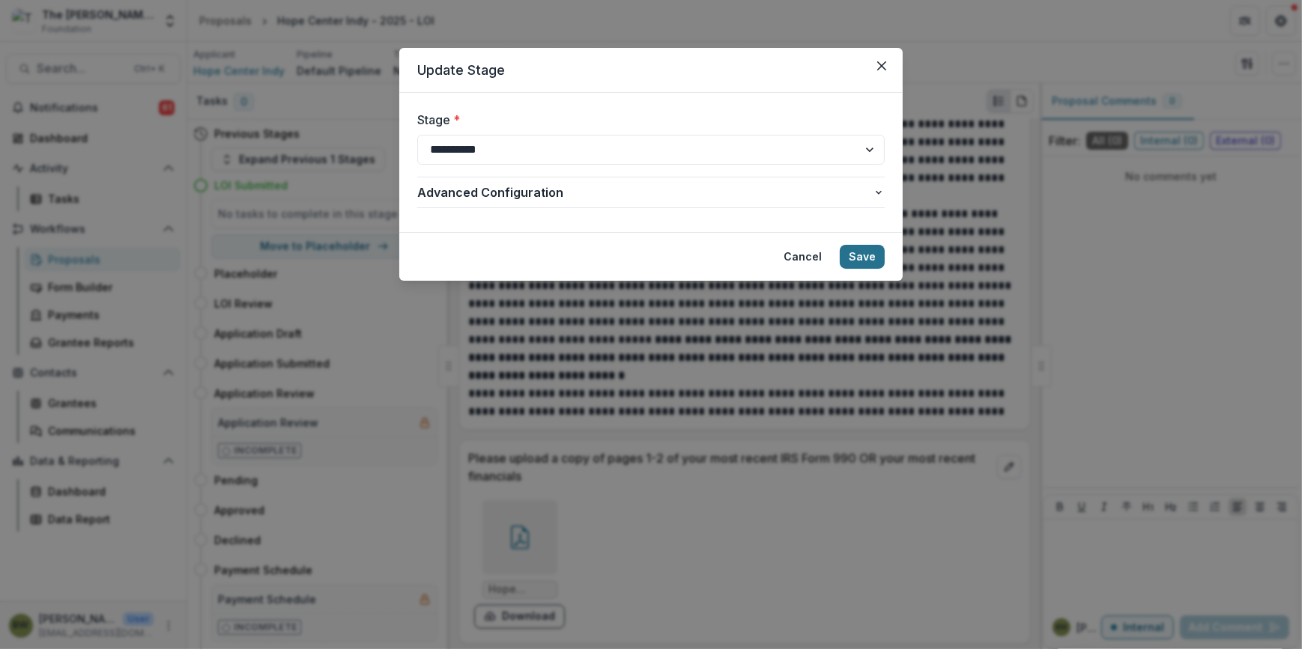
click at [849, 262] on button "Save" at bounding box center [862, 257] width 45 height 24
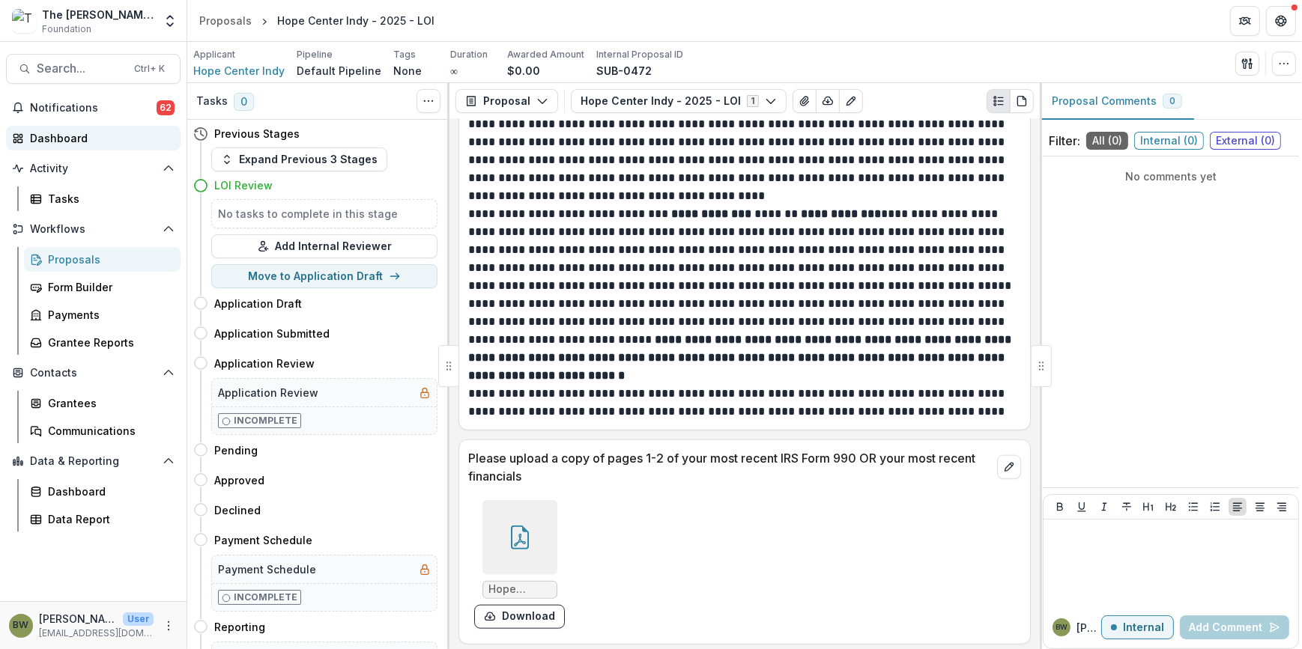
click at [70, 133] on div "Dashboard" at bounding box center [99, 138] width 139 height 16
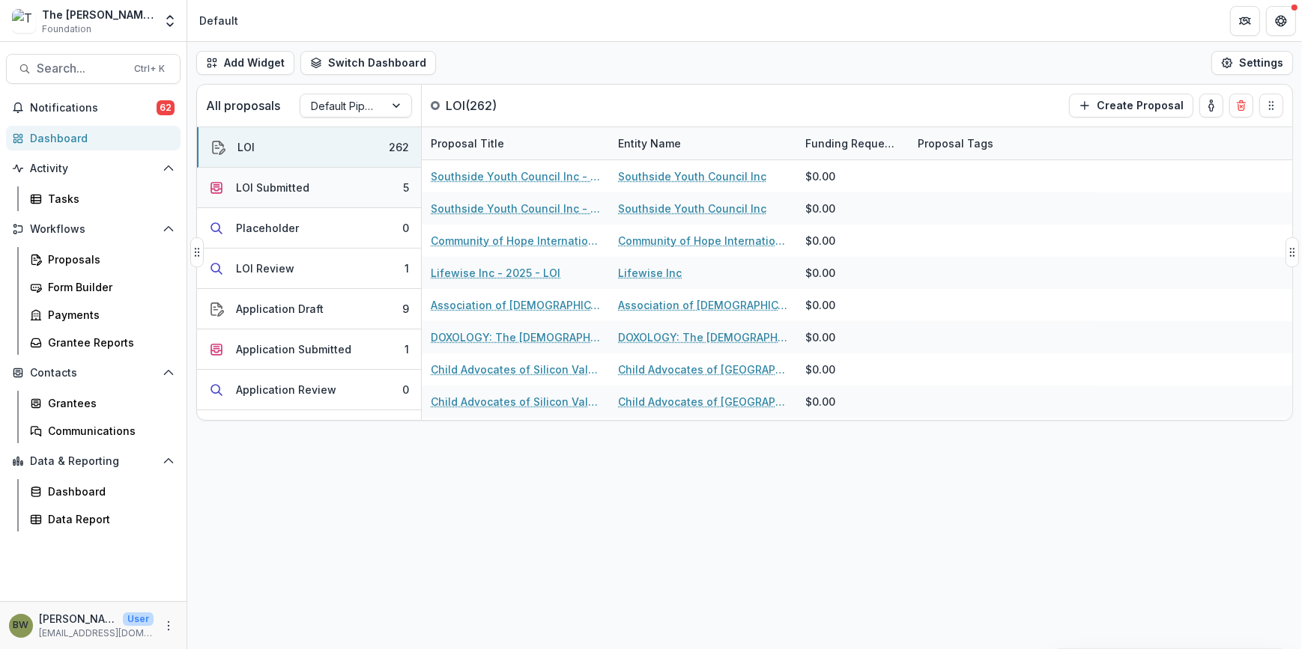
click at [273, 188] on div "LOI Submitted" at bounding box center [272, 188] width 73 height 16
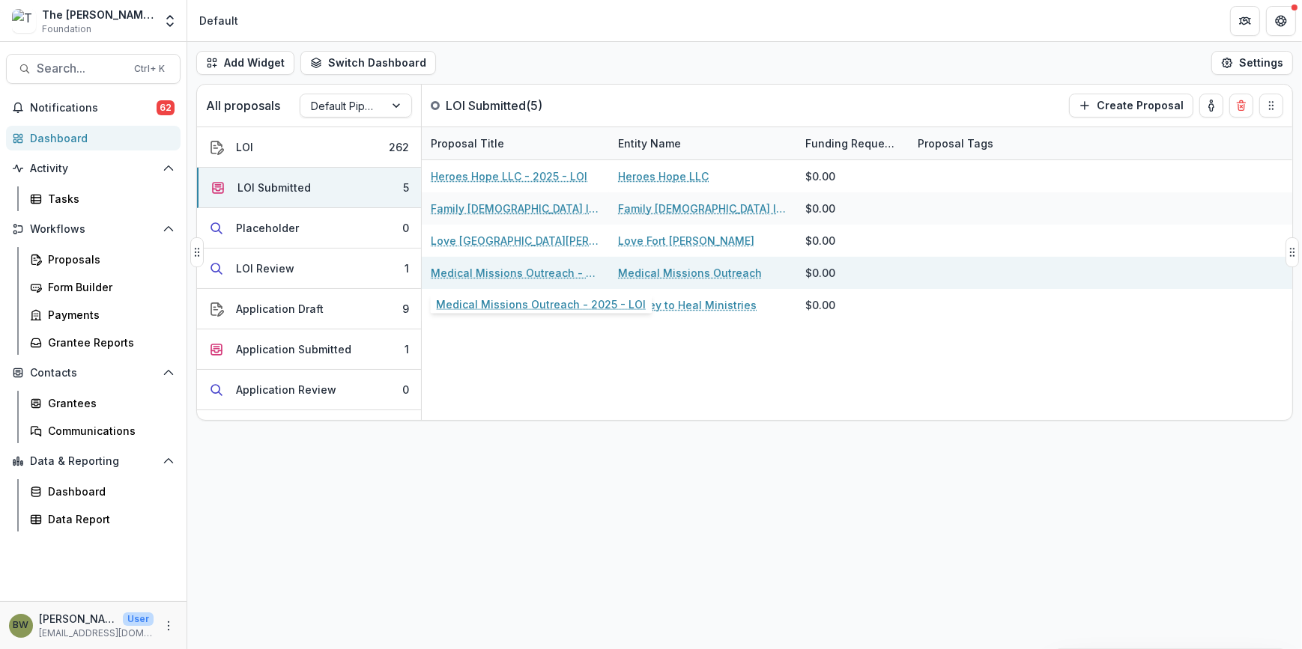
click at [471, 276] on link "Medical Missions Outreach - 2025 - LOI" at bounding box center [515, 273] width 169 height 16
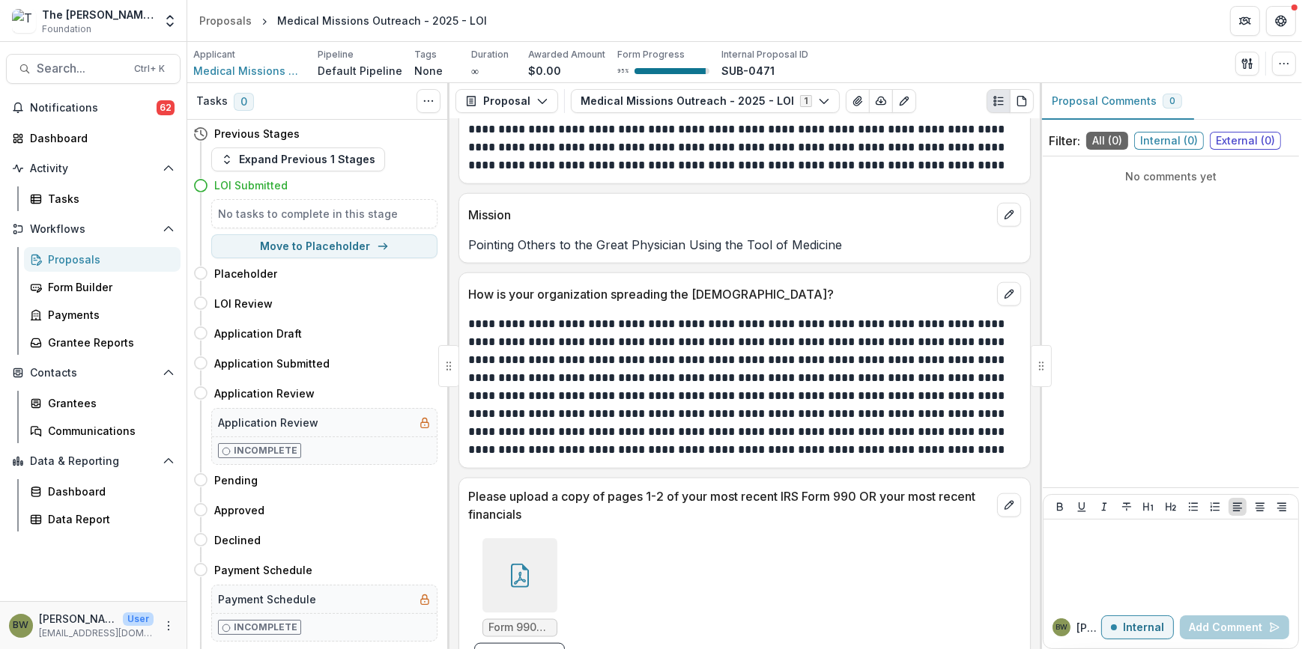
scroll to position [2247, 0]
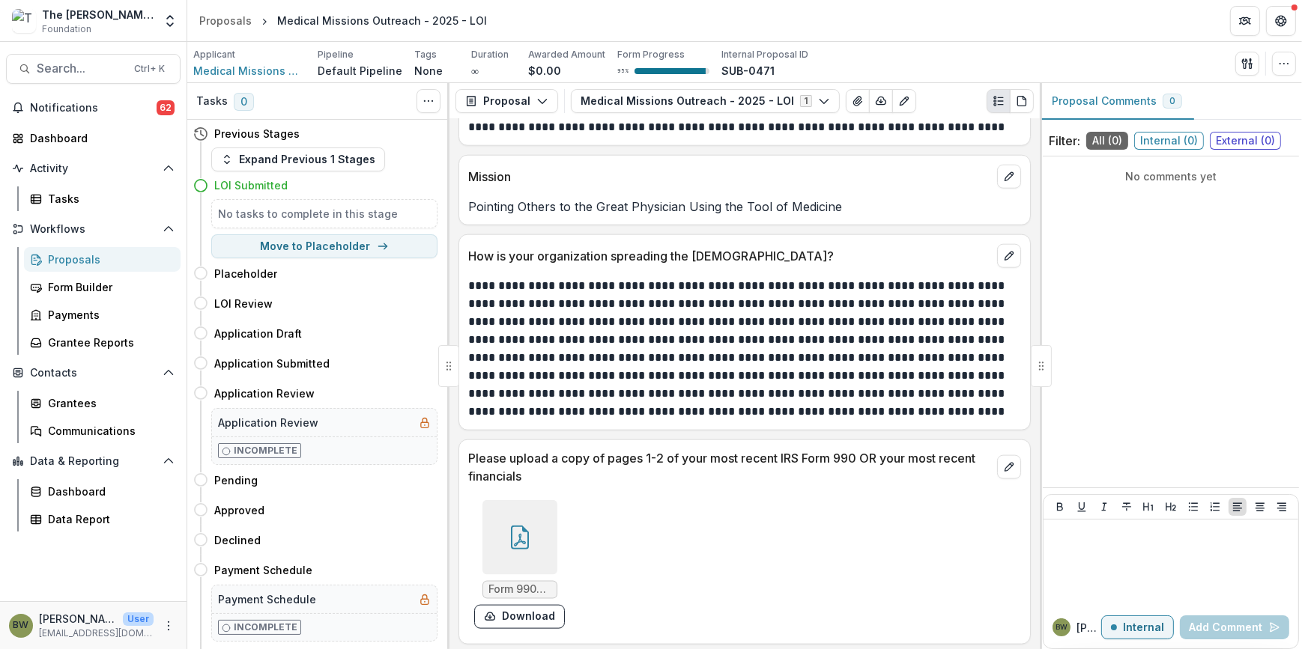
click at [529, 533] on icon at bounding box center [520, 538] width 24 height 24
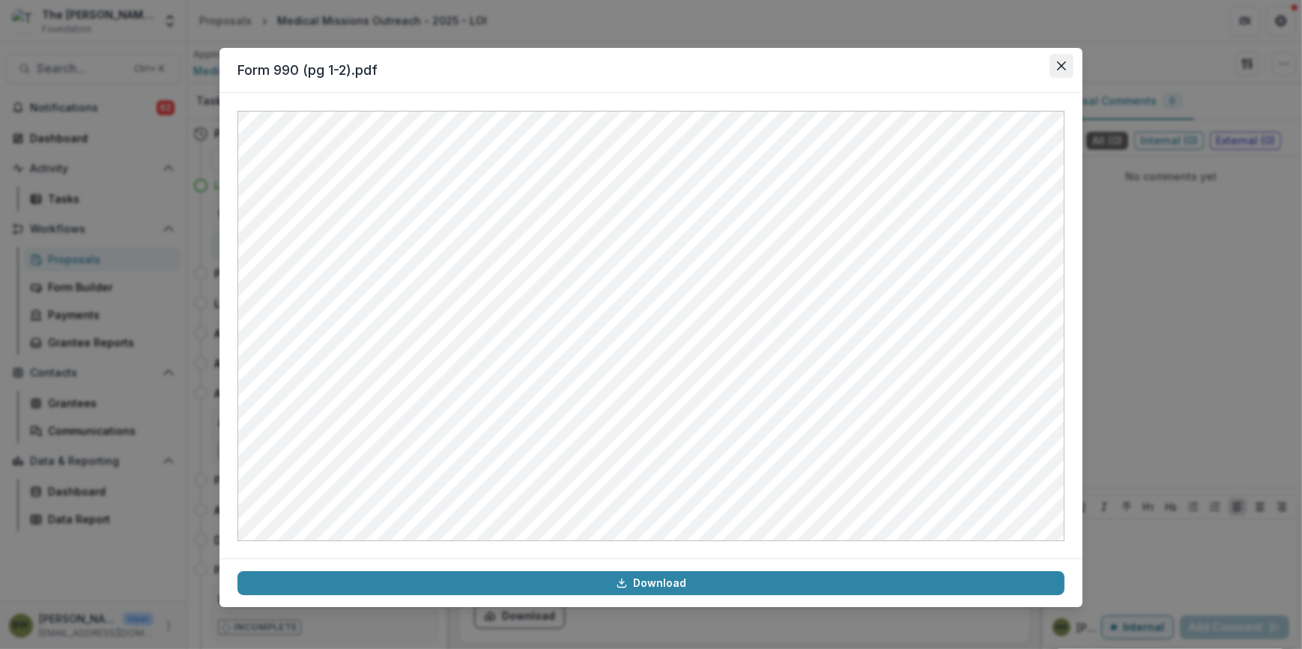
click at [1053, 61] on button "Close" at bounding box center [1061, 66] width 24 height 24
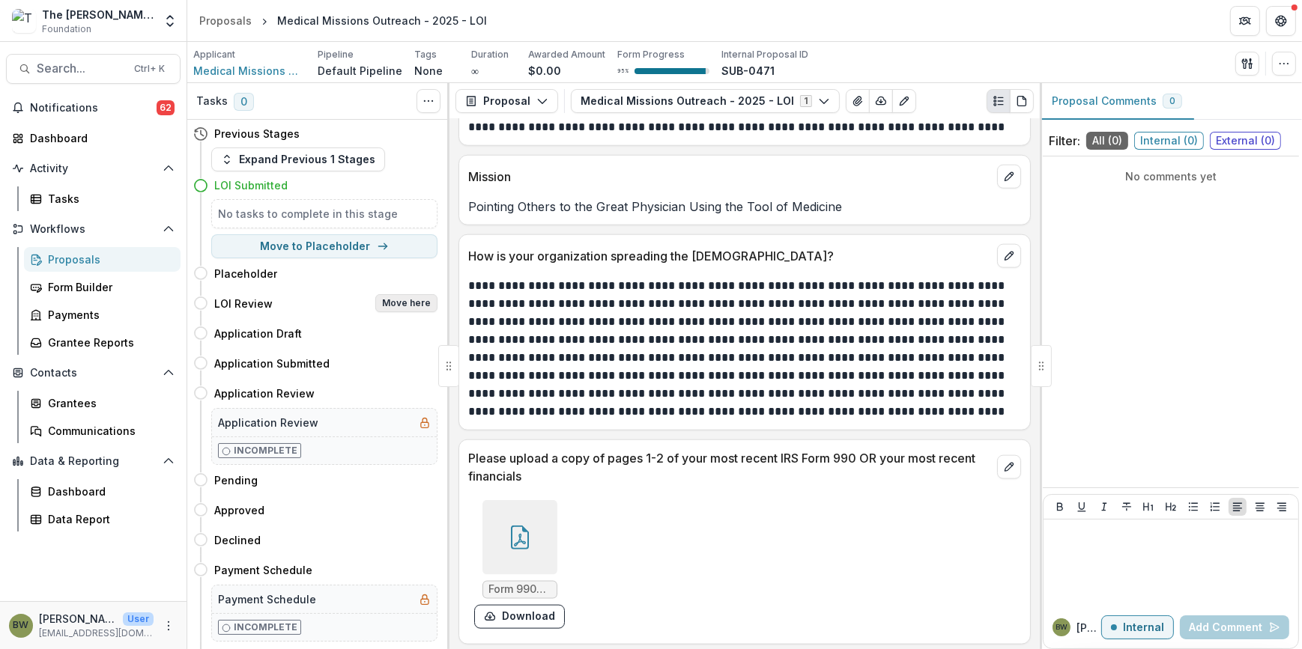
click at [410, 300] on button "Move here" at bounding box center [406, 303] width 62 height 18
select select "**********"
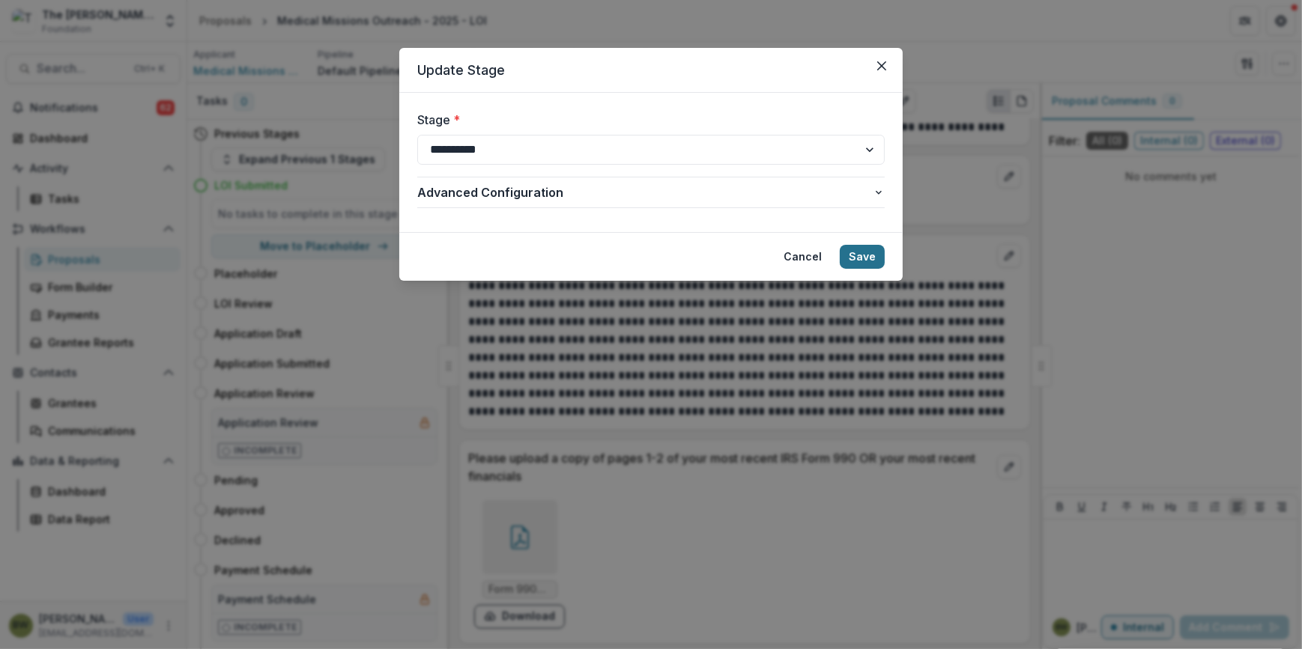
click at [865, 249] on button "Save" at bounding box center [862, 257] width 45 height 24
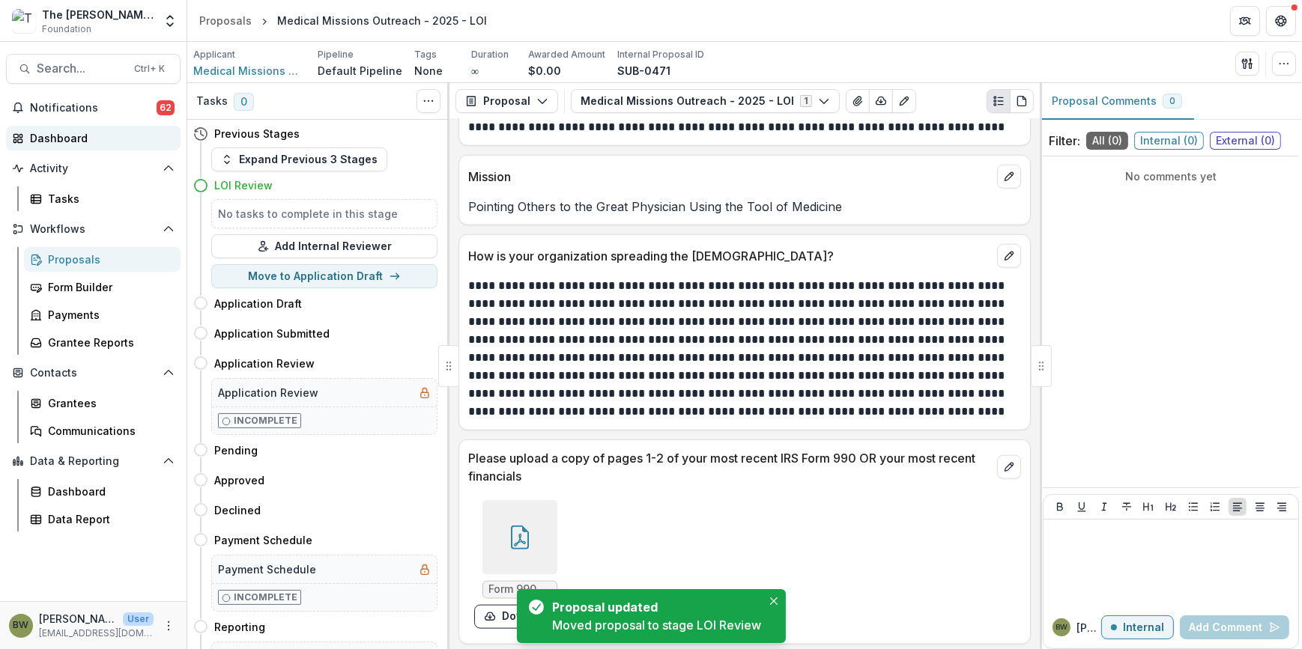
click at [70, 130] on div "Dashboard" at bounding box center [99, 138] width 139 height 16
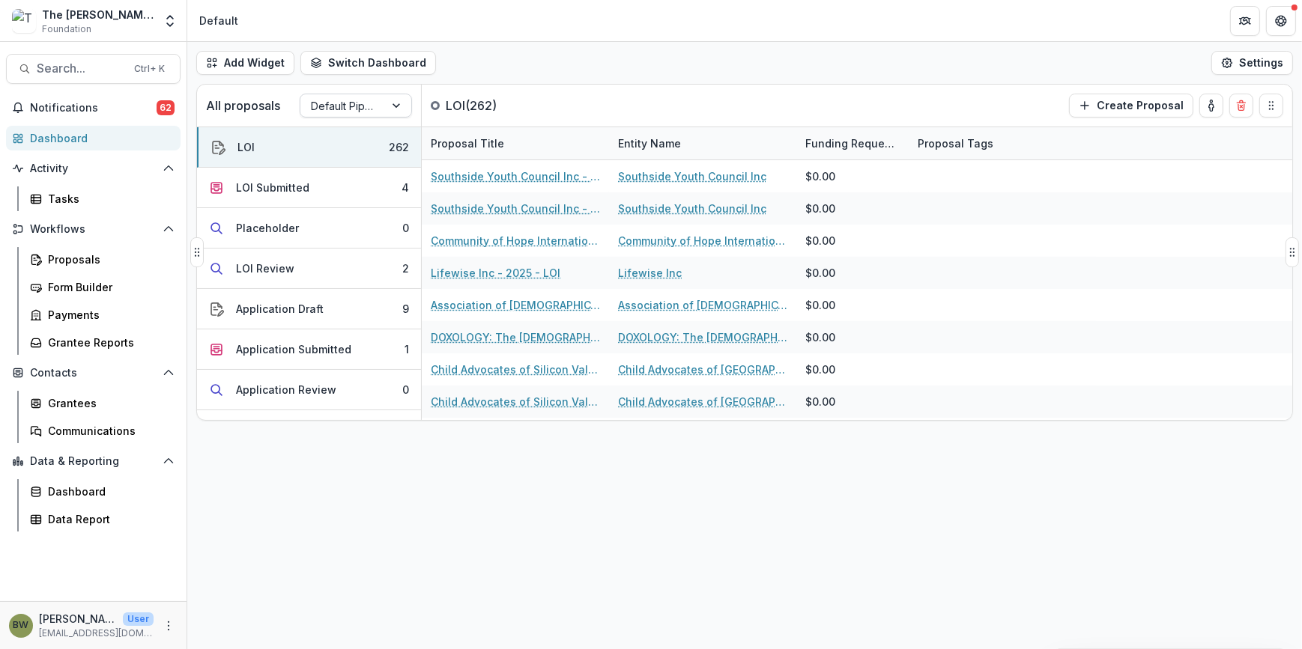
click at [376, 102] on div "Default Pipeline" at bounding box center [342, 106] width 84 height 22
click at [359, 162] on div "Returning Pipeline" at bounding box center [355, 169] width 105 height 39
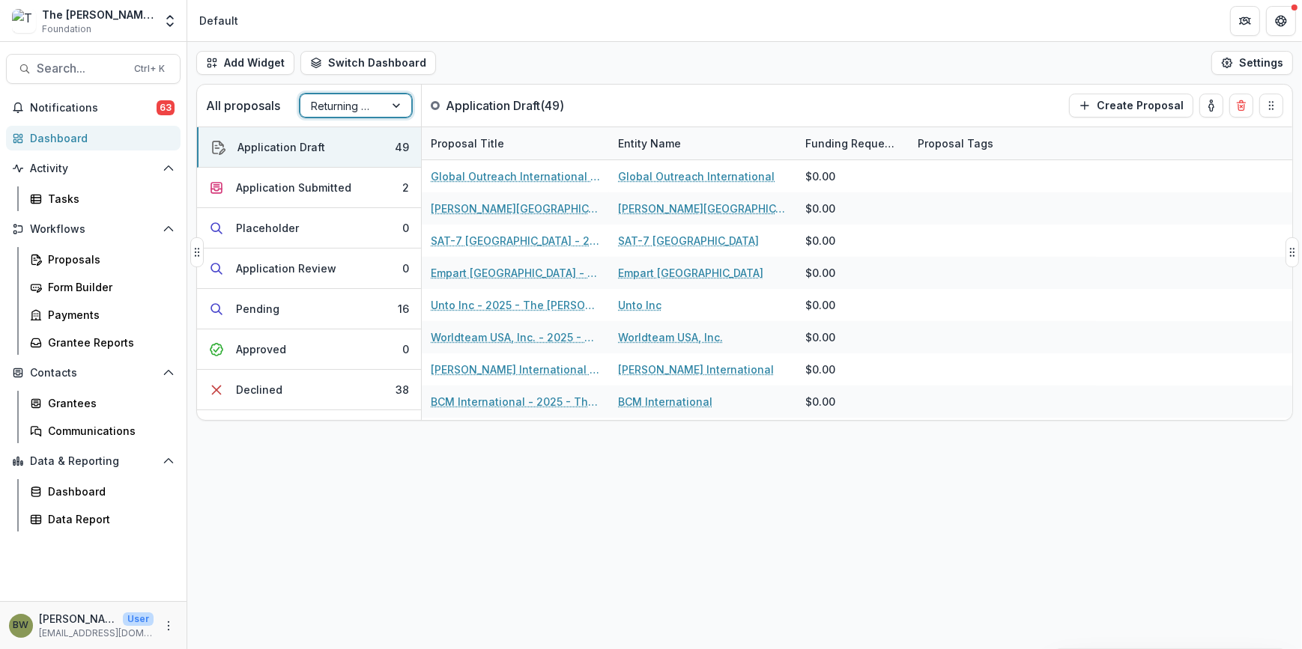
click at [357, 115] on div "Returning Pipeline" at bounding box center [342, 106] width 84 height 22
click at [363, 140] on div "Default Pipeline" at bounding box center [355, 138] width 105 height 23
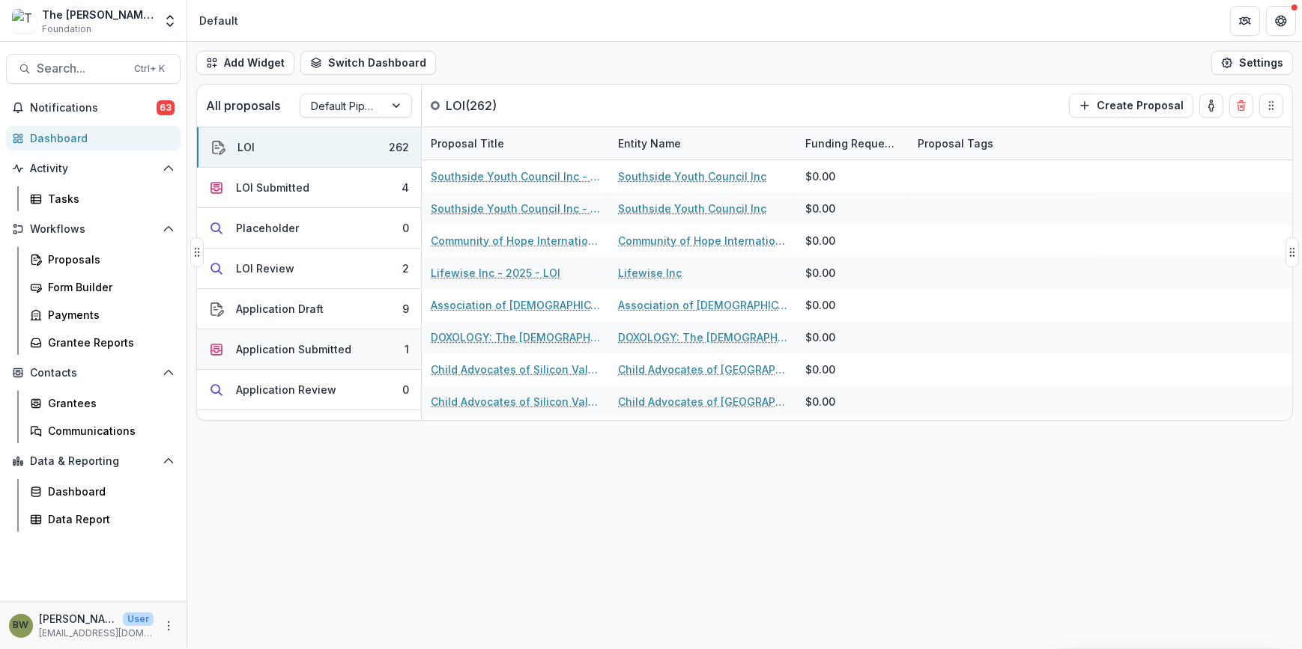
click at [255, 355] on div "Application Submitted" at bounding box center [293, 350] width 115 height 16
